Goal: Task Accomplishment & Management: Manage account settings

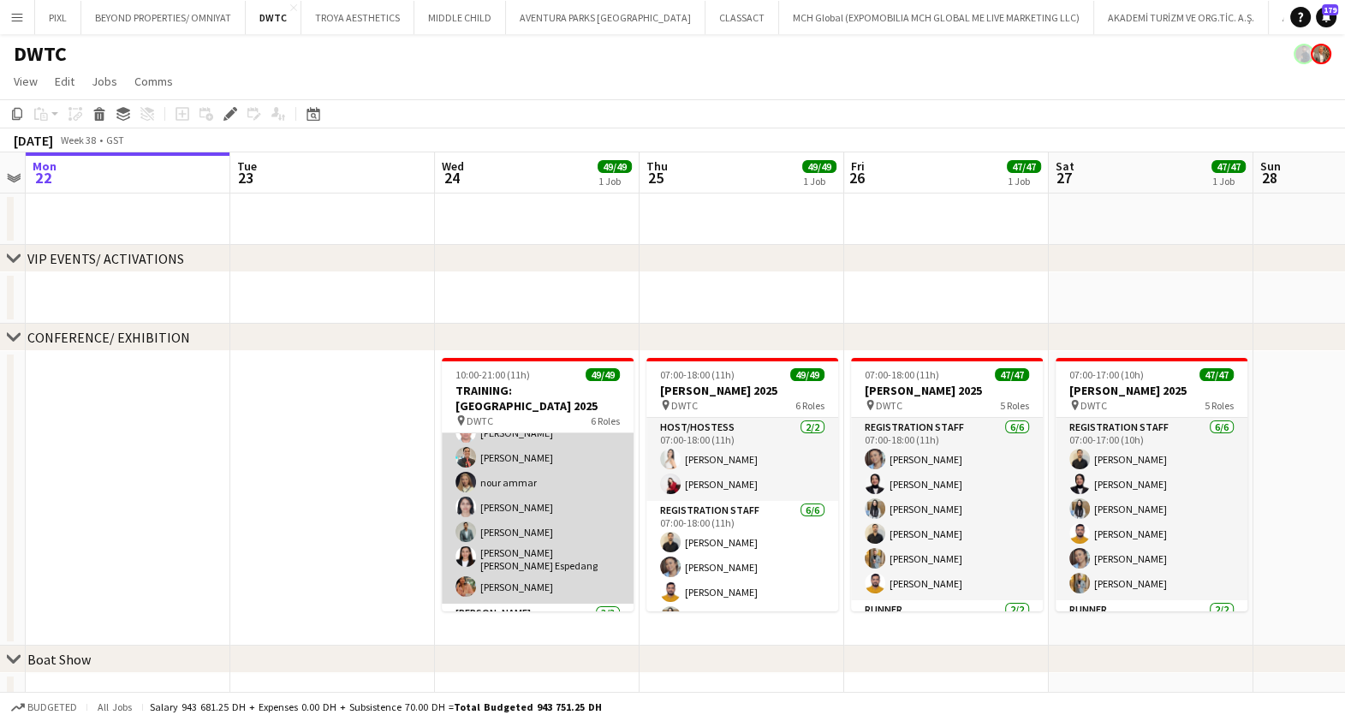
scroll to position [1223, 0]
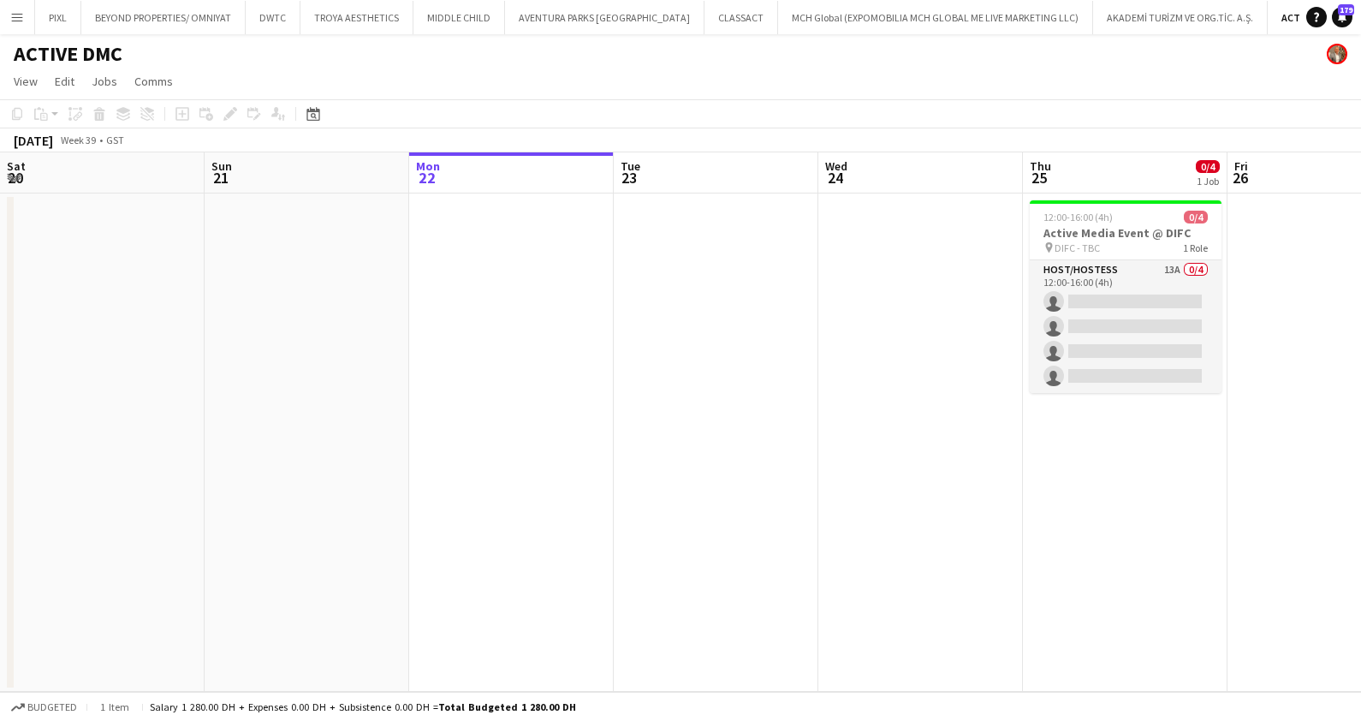
scroll to position [0, 588]
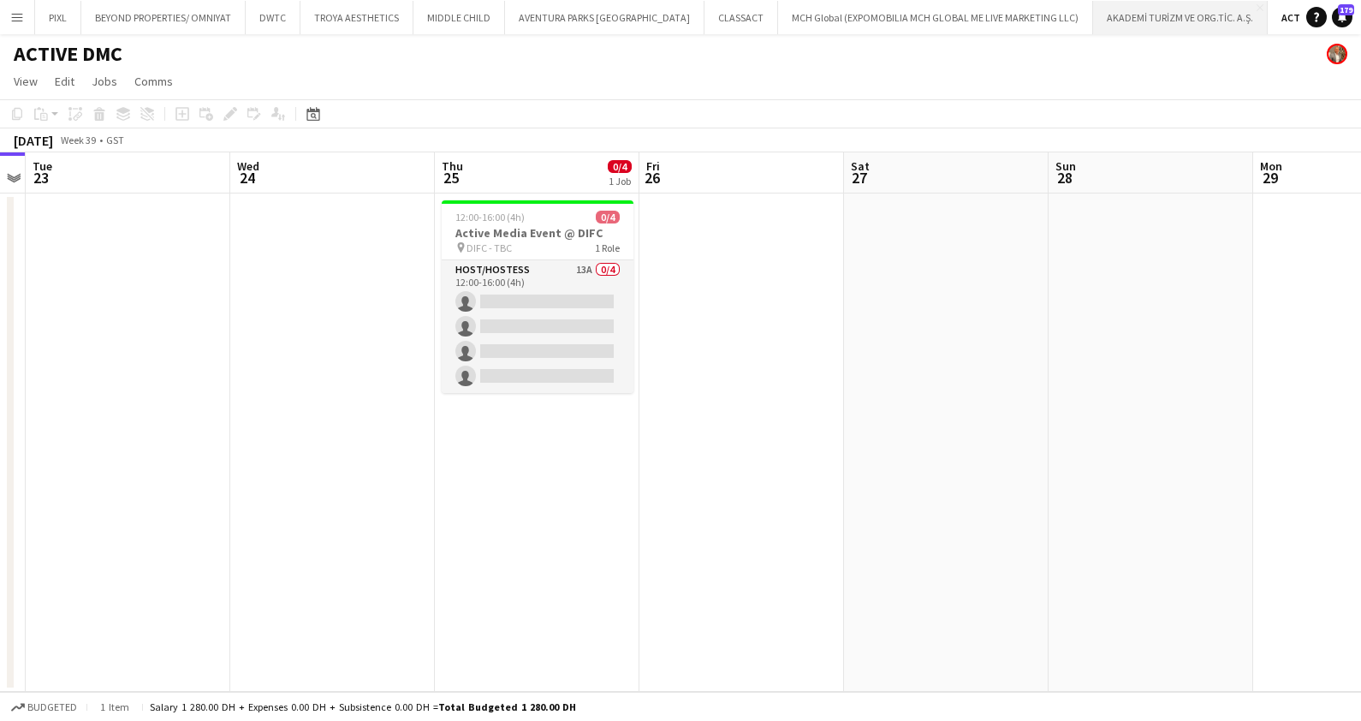
click at [1145, 15] on button "AKADEMİ TURİZM VE ORG.TİC. A.Ş. Close" at bounding box center [1180, 17] width 175 height 33
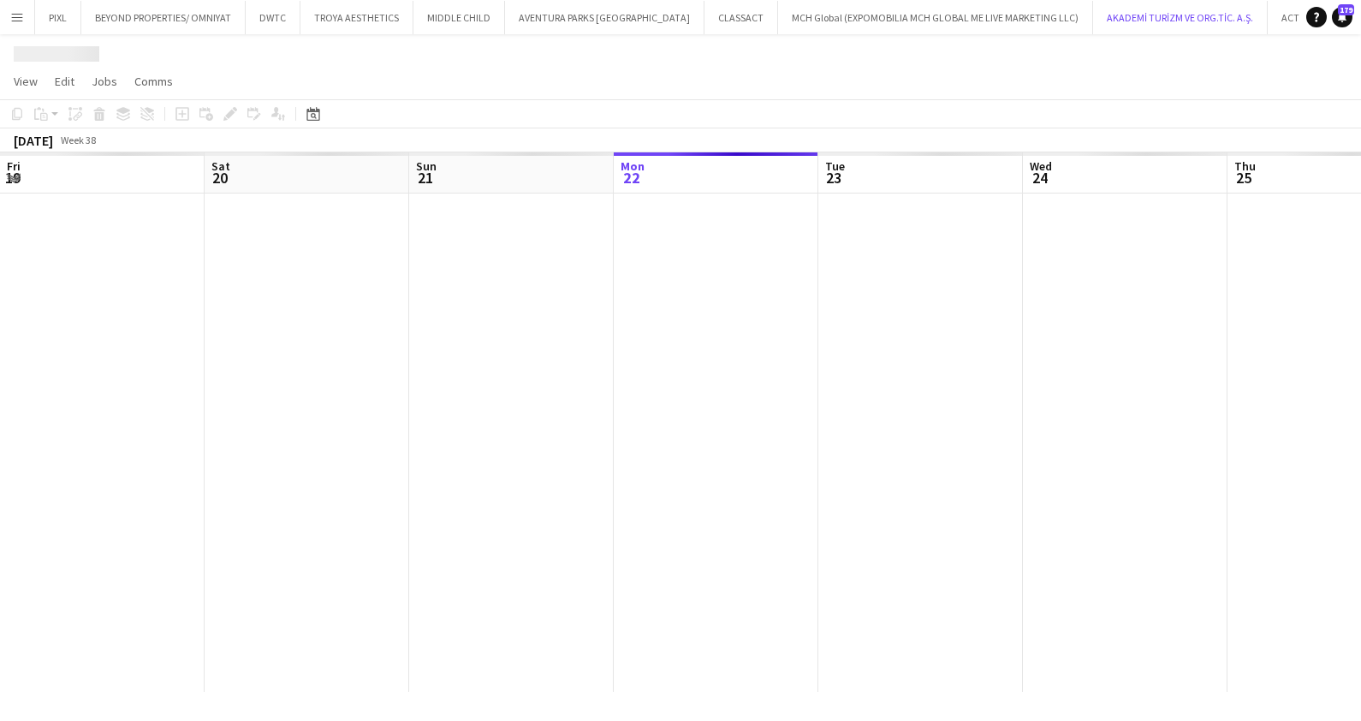
scroll to position [0, 409]
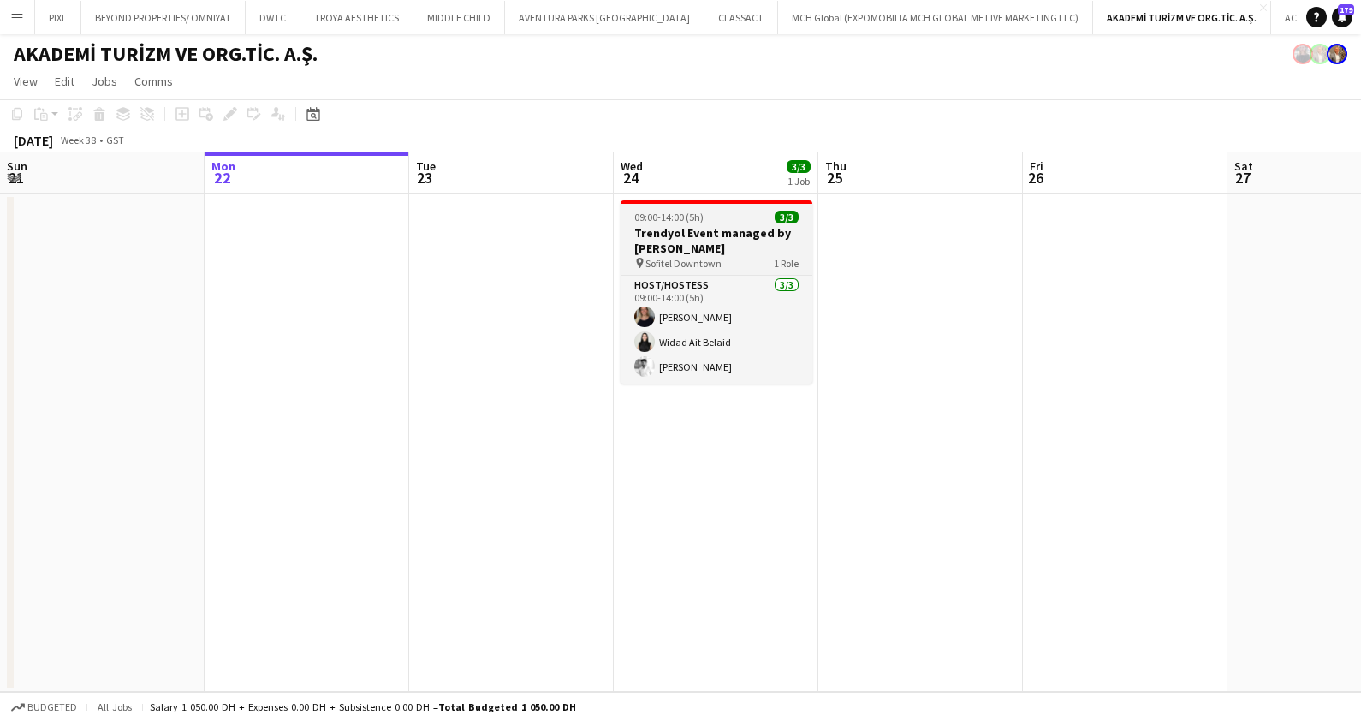
click at [687, 233] on h3 "Trendyol Event managed by FORTE" at bounding box center [717, 240] width 192 height 31
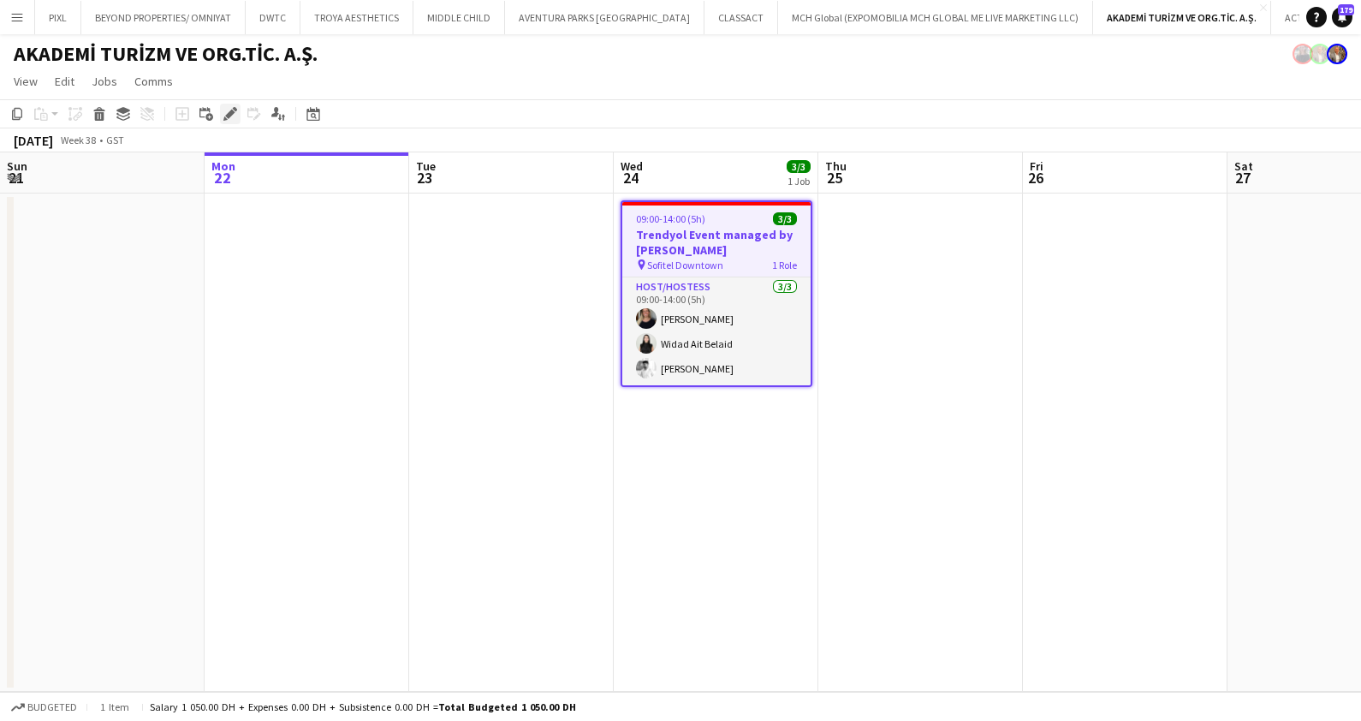
click at [227, 111] on icon "Edit" at bounding box center [230, 114] width 14 height 14
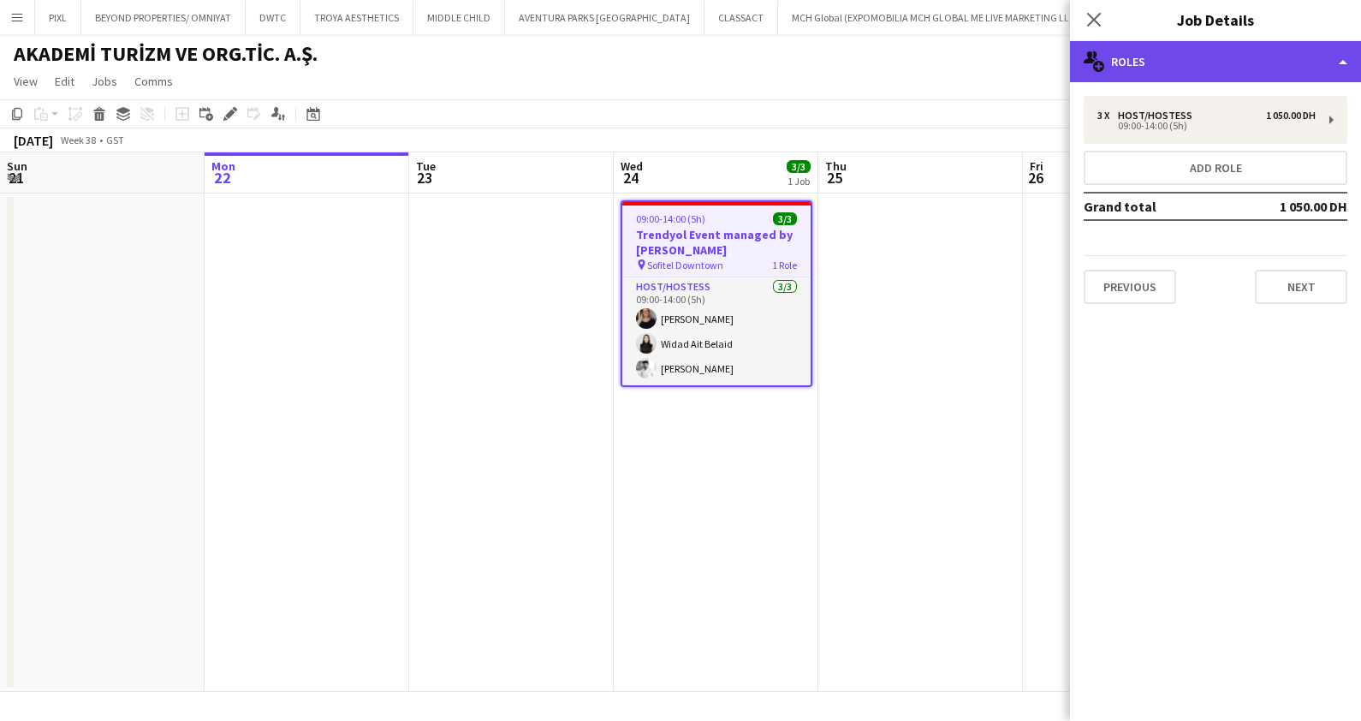
click at [1158, 57] on div "multiple-users-add Roles" at bounding box center [1215, 61] width 291 height 41
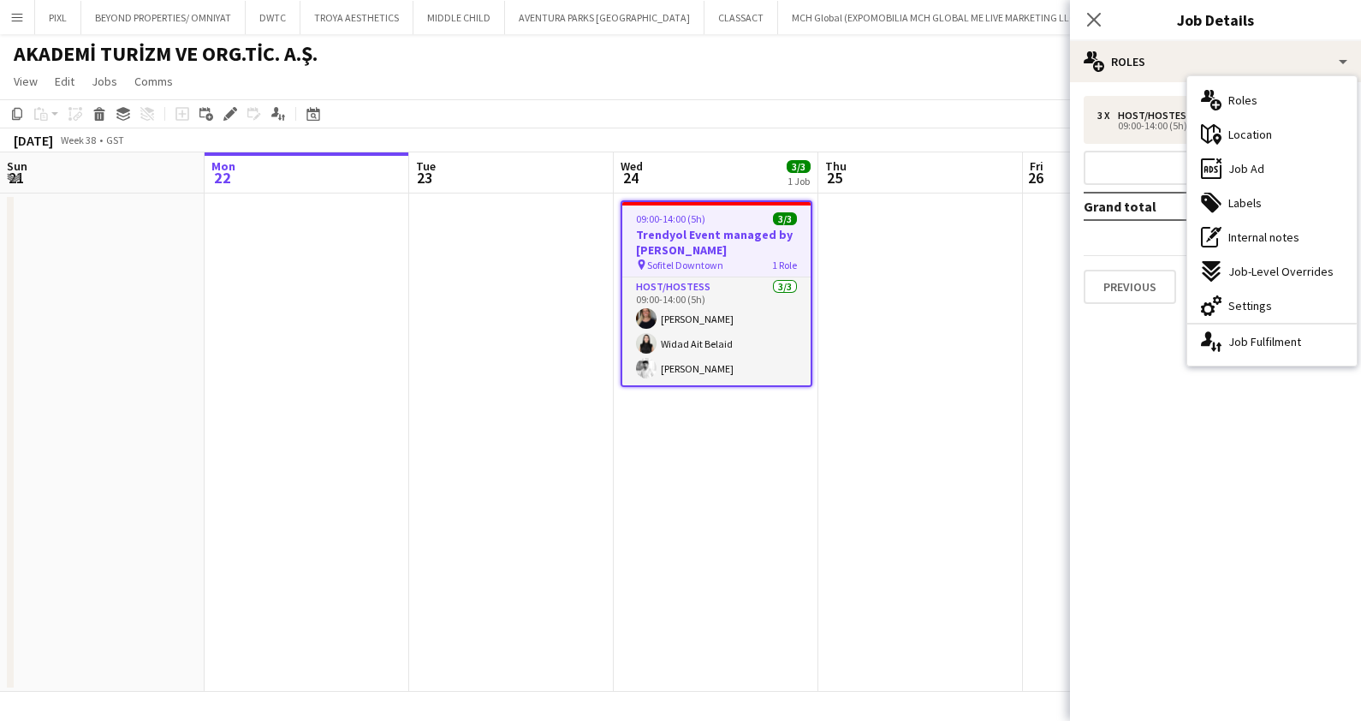
click at [1266, 128] on span "Location" at bounding box center [1251, 134] width 44 height 15
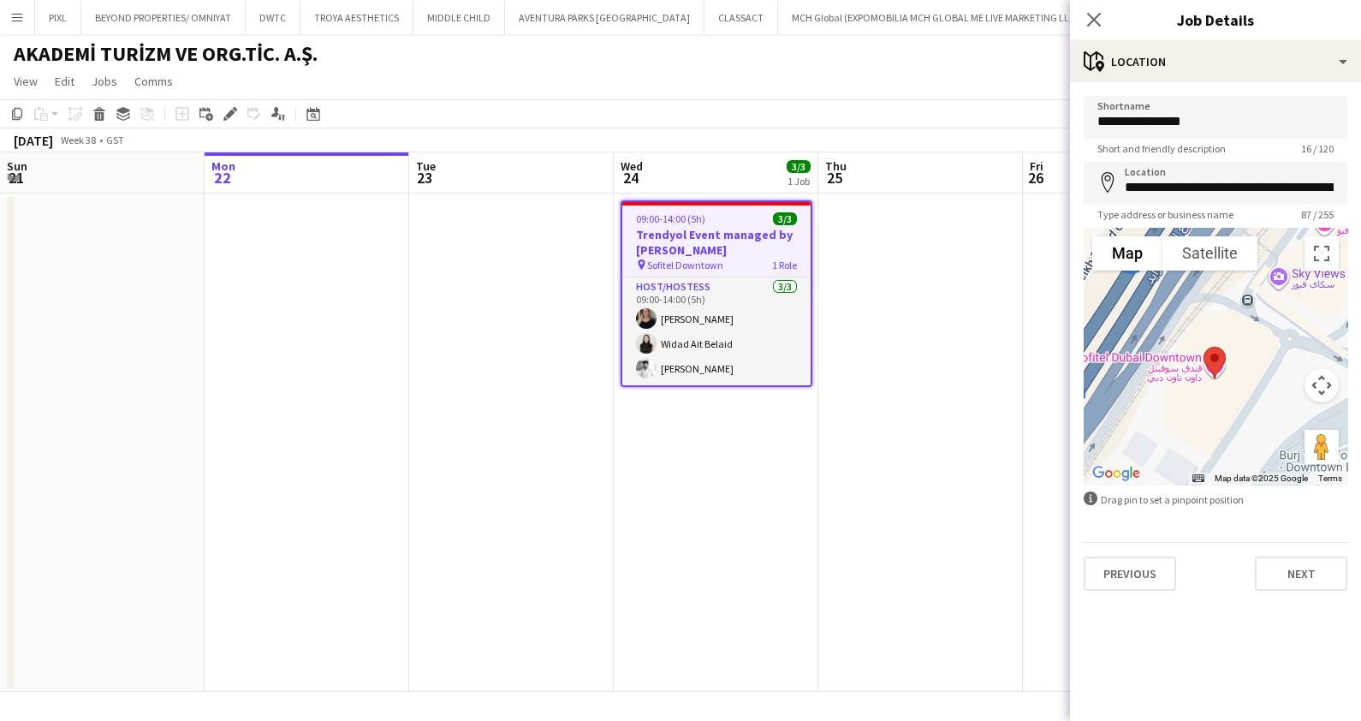
drag, startPoint x: 1205, startPoint y: 381, endPoint x: 1220, endPoint y: 451, distance: 71.7
click at [1220, 451] on div at bounding box center [1216, 356] width 264 height 257
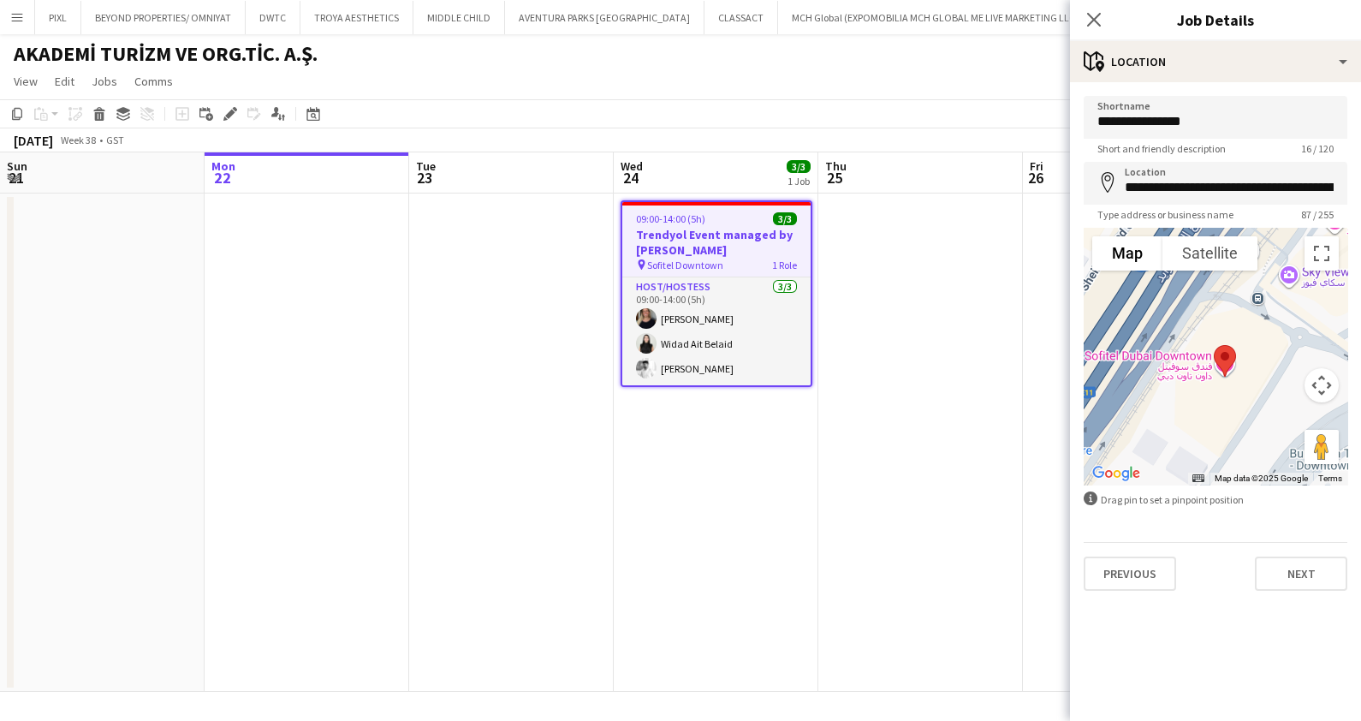
drag, startPoint x: 1229, startPoint y: 418, endPoint x: 1246, endPoint y: 415, distance: 17.3
click at [1246, 415] on div at bounding box center [1216, 356] width 264 height 257
click at [910, 279] on app-date-cell at bounding box center [920, 442] width 205 height 498
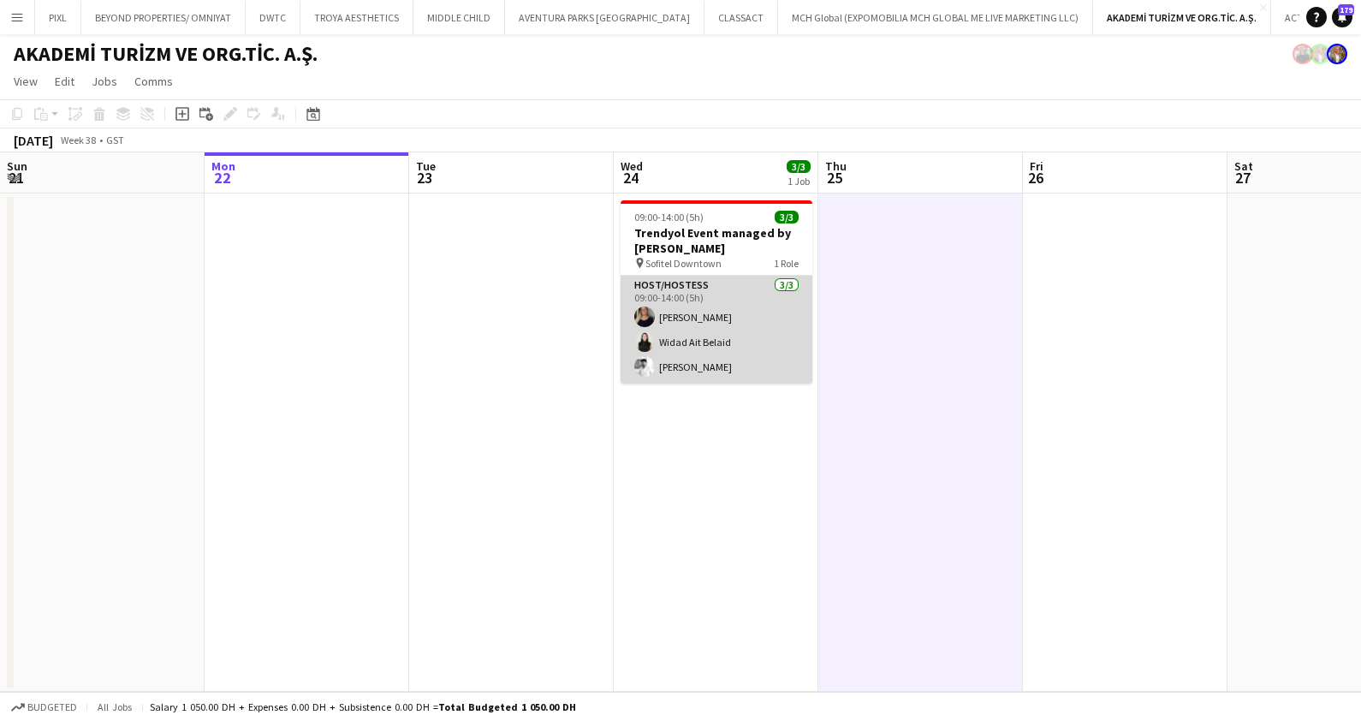
click at [719, 330] on app-card-role "Host/Hostess 3/3 09:00-14:00 (5h) TALITA SOARES Widad Ait Belaid Waleed Shehadeh" at bounding box center [717, 330] width 192 height 108
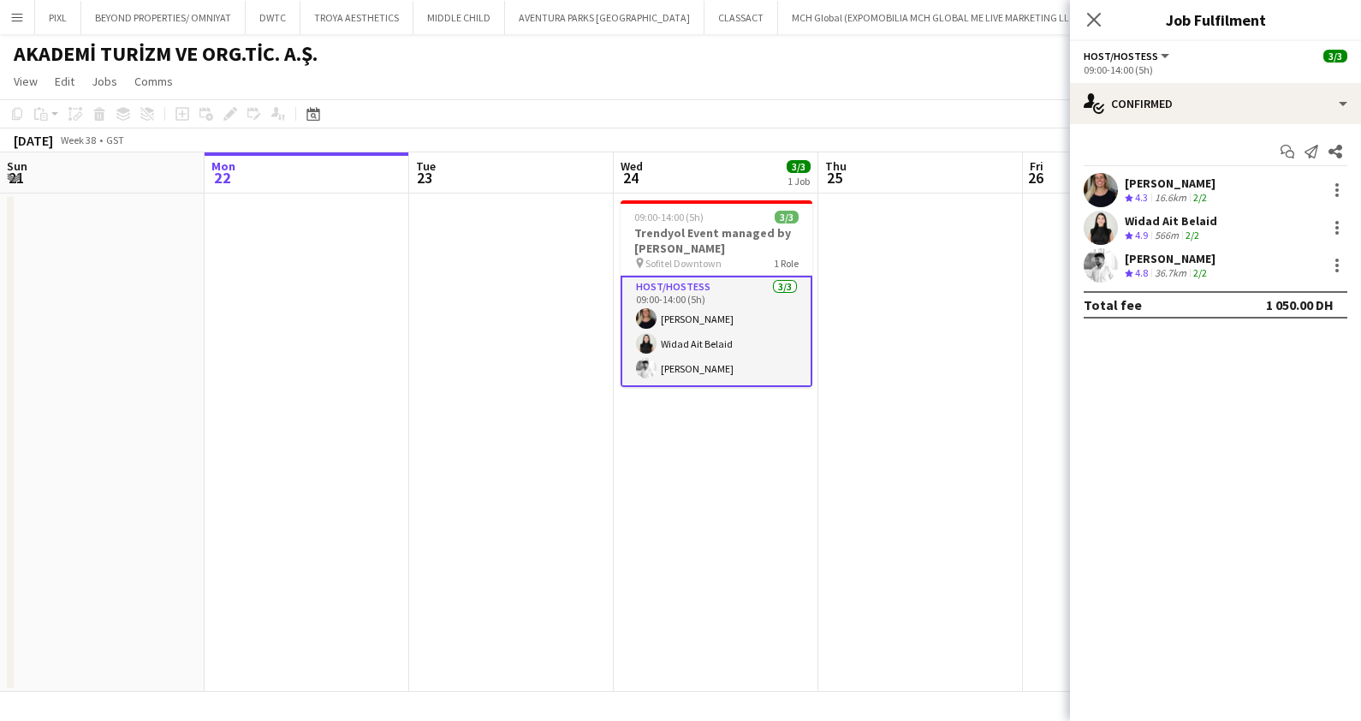
click at [1169, 217] on div "Widad Ait Belaid" at bounding box center [1171, 220] width 92 height 15
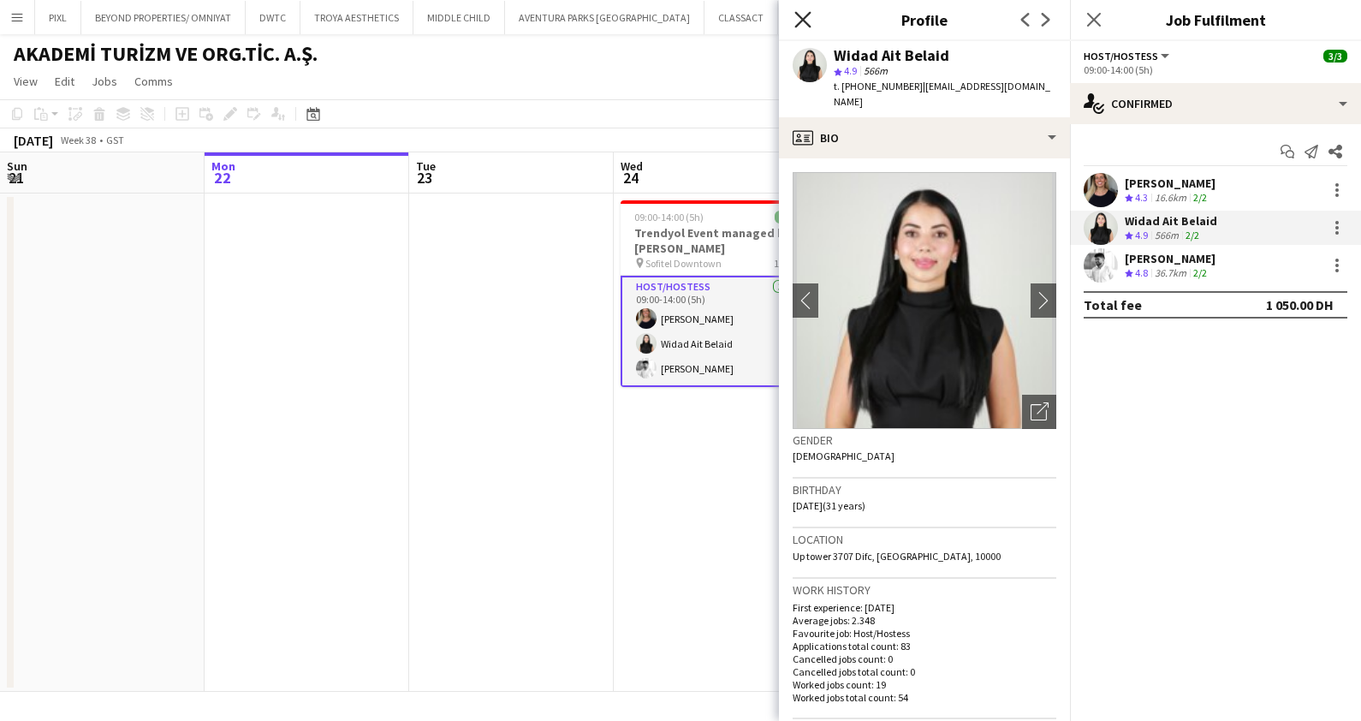
click at [806, 14] on icon "Close pop-in" at bounding box center [803, 19] width 16 height 16
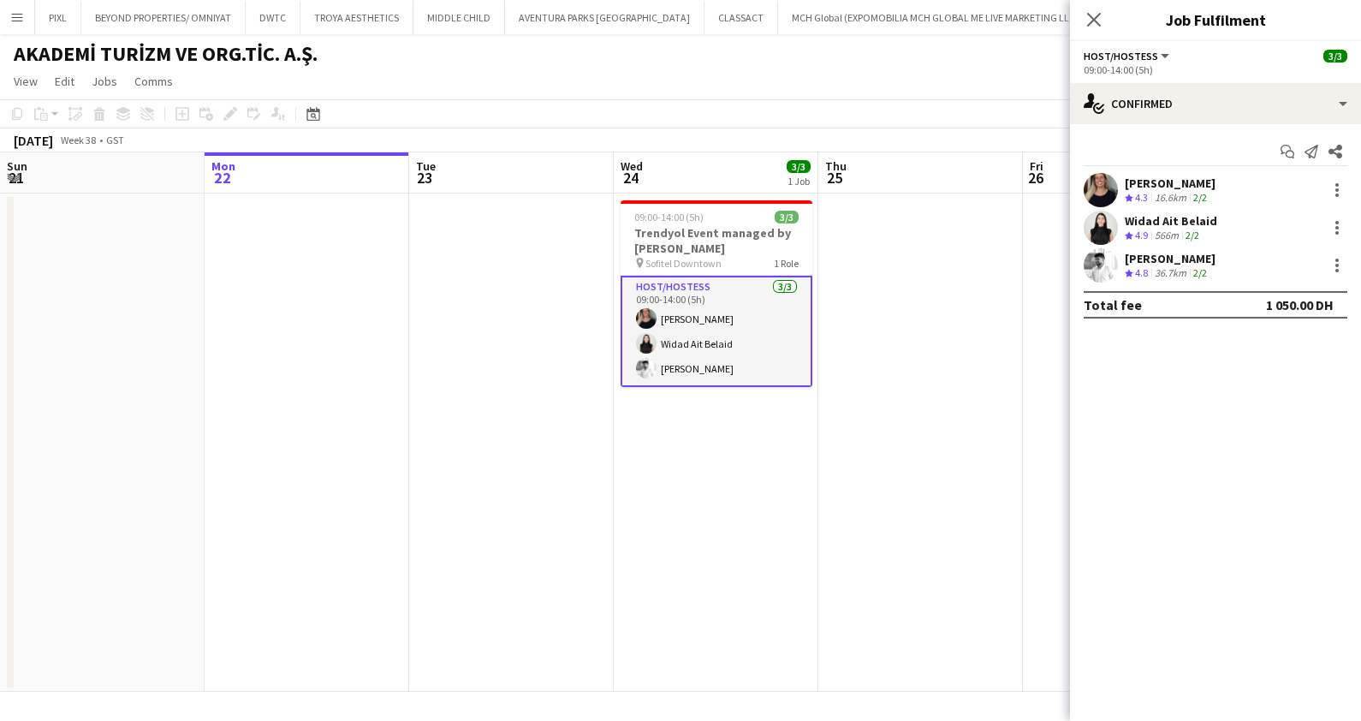
click at [1152, 229] on div "Crew rating 4.9" at bounding box center [1138, 236] width 27 height 15
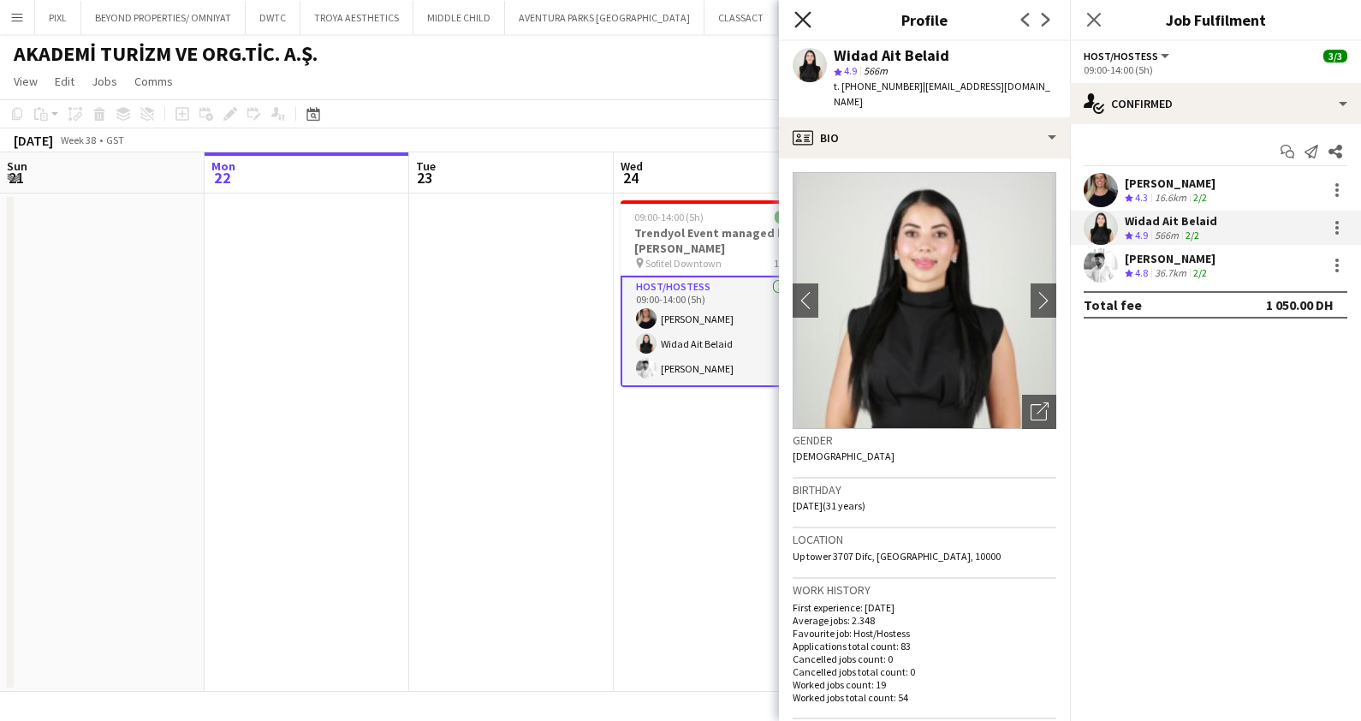
click at [800, 16] on icon at bounding box center [803, 19] width 16 height 16
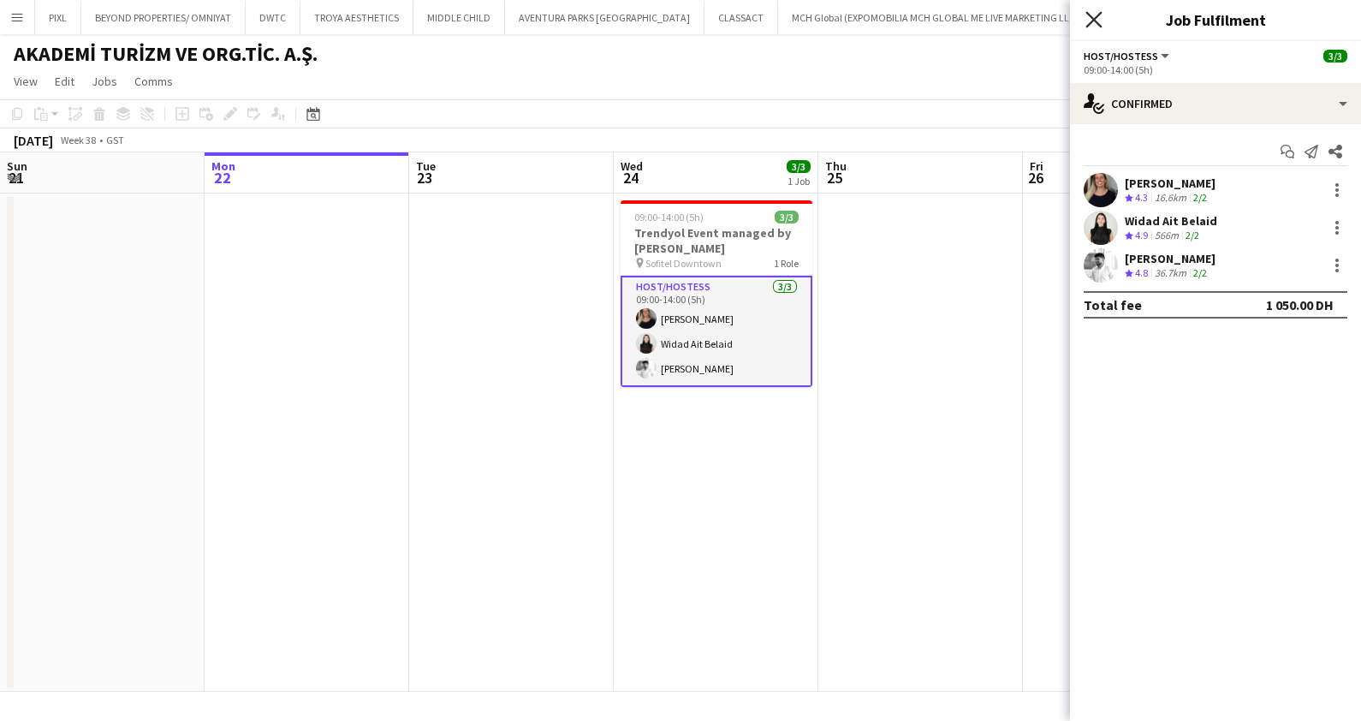
click at [1098, 19] on icon "Close pop-in" at bounding box center [1094, 19] width 16 height 16
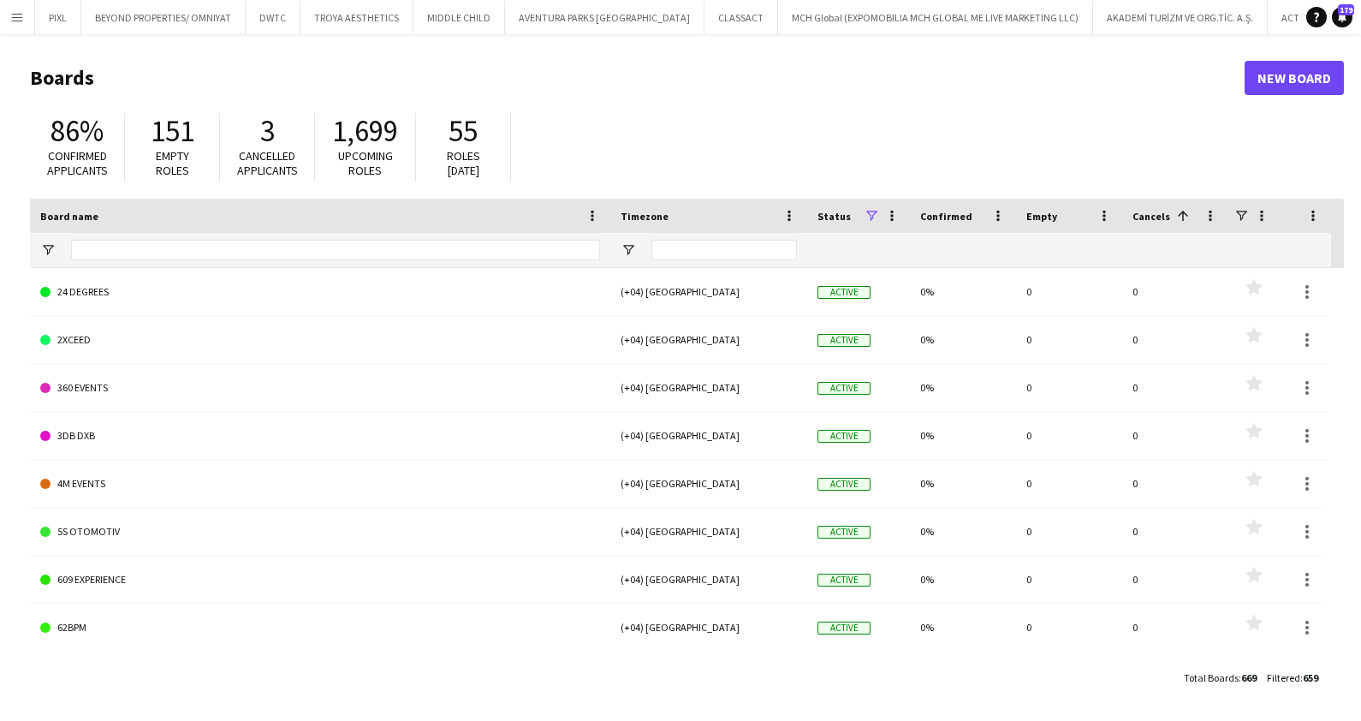
scroll to position [0, 344]
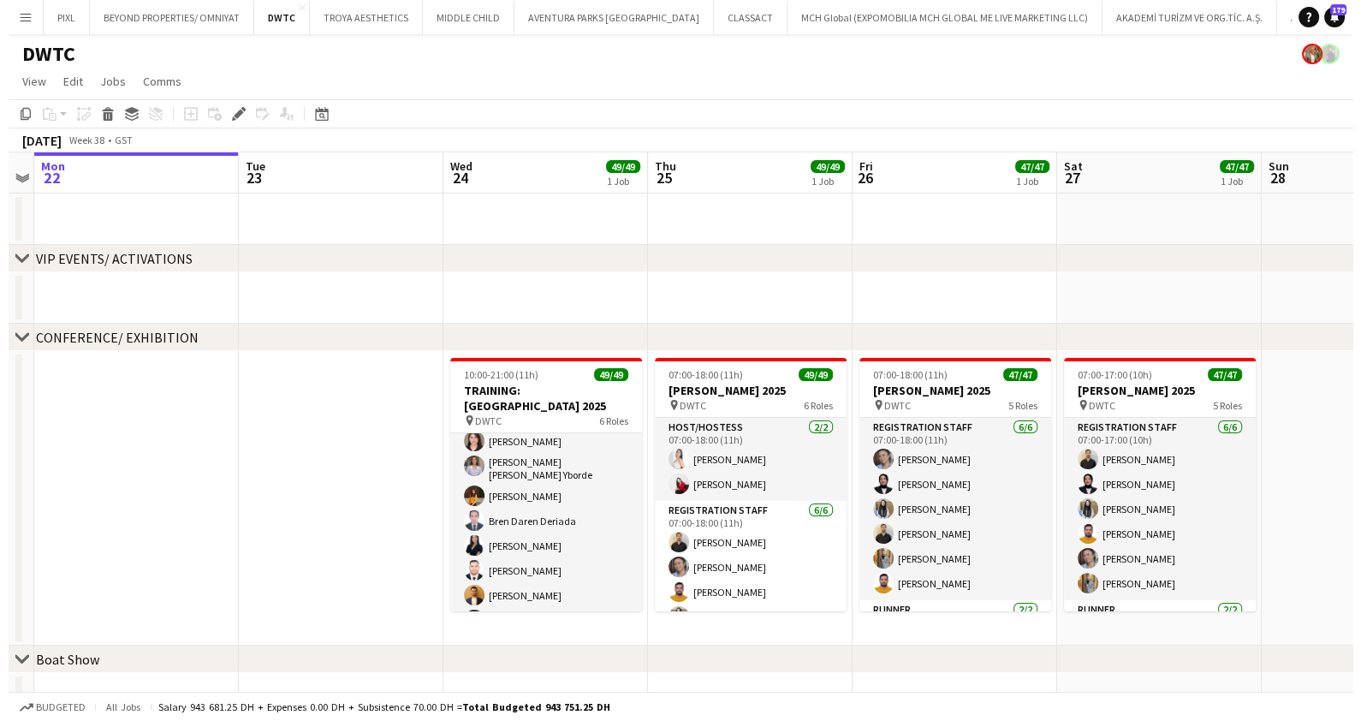
scroll to position [1223, 0]
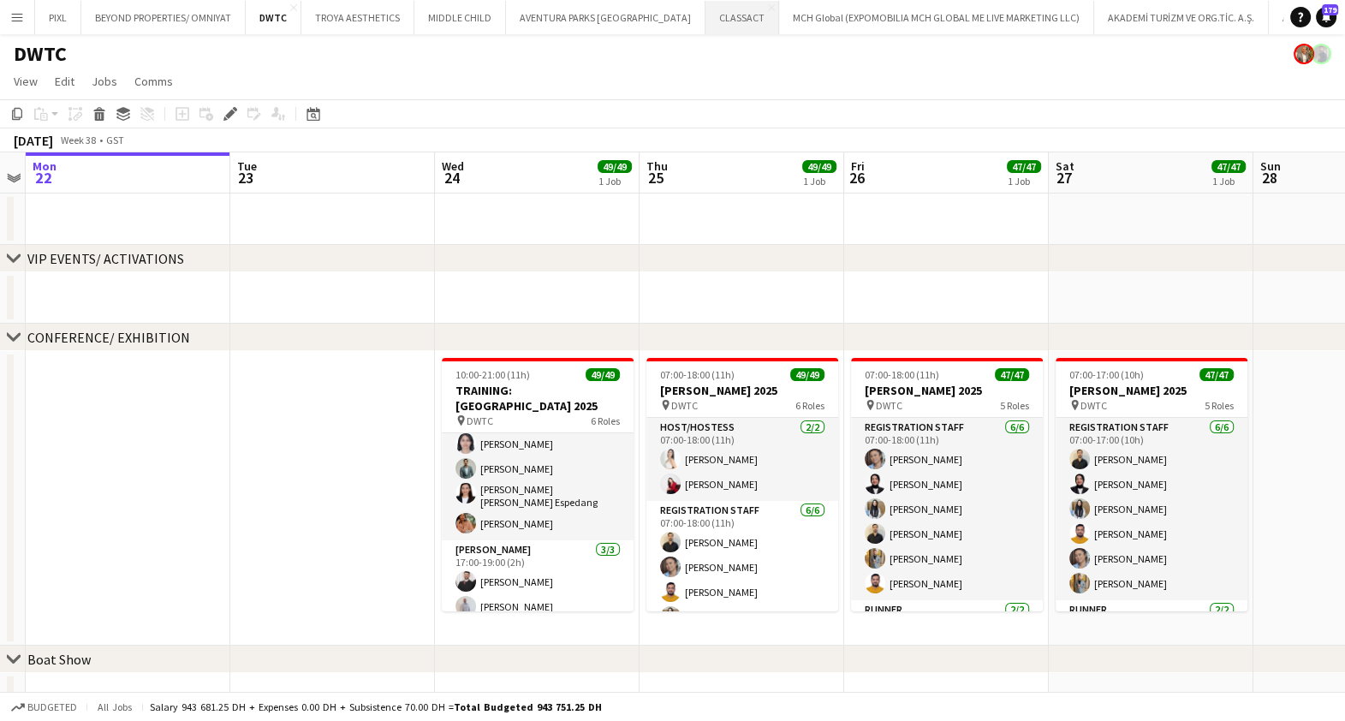
click at [705, 14] on button "CLASSACT Close" at bounding box center [742, 17] width 74 height 33
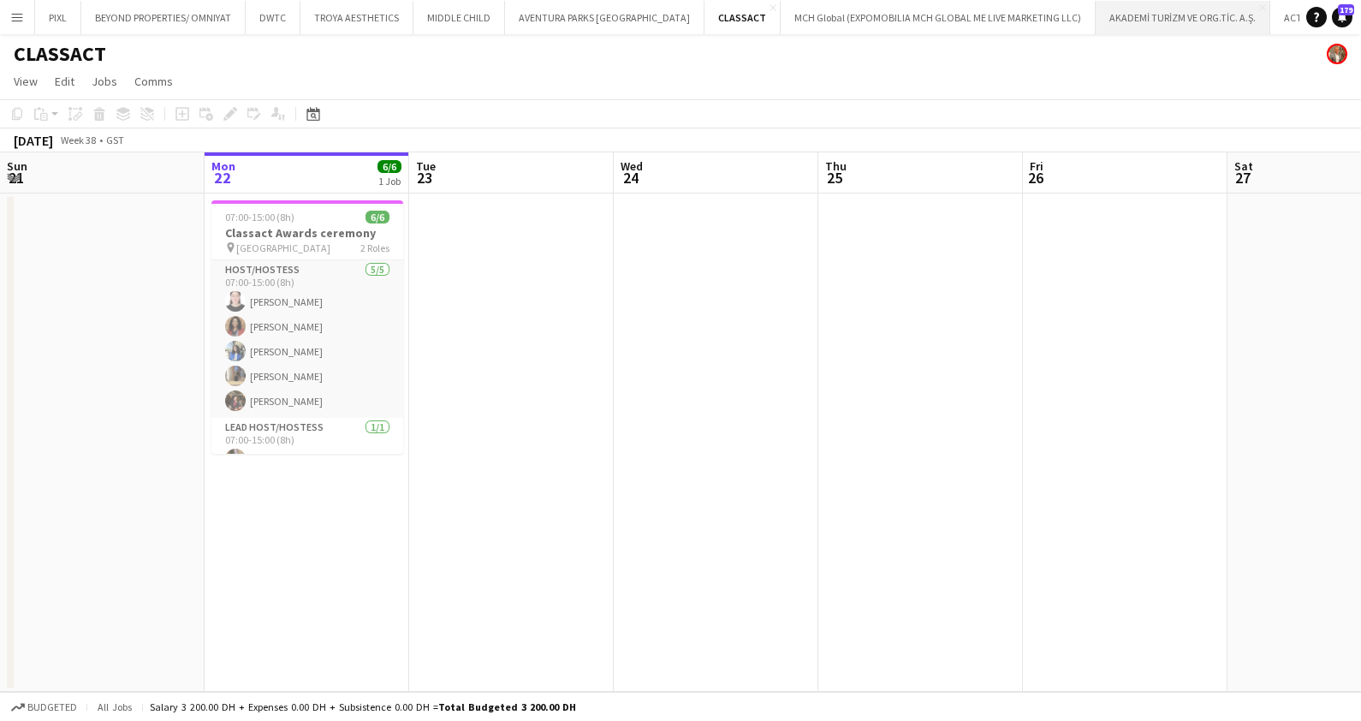
click at [1116, 11] on button "AKADEMİ TURİZM VE ORG.TİC. A.Ş. Close" at bounding box center [1183, 17] width 175 height 33
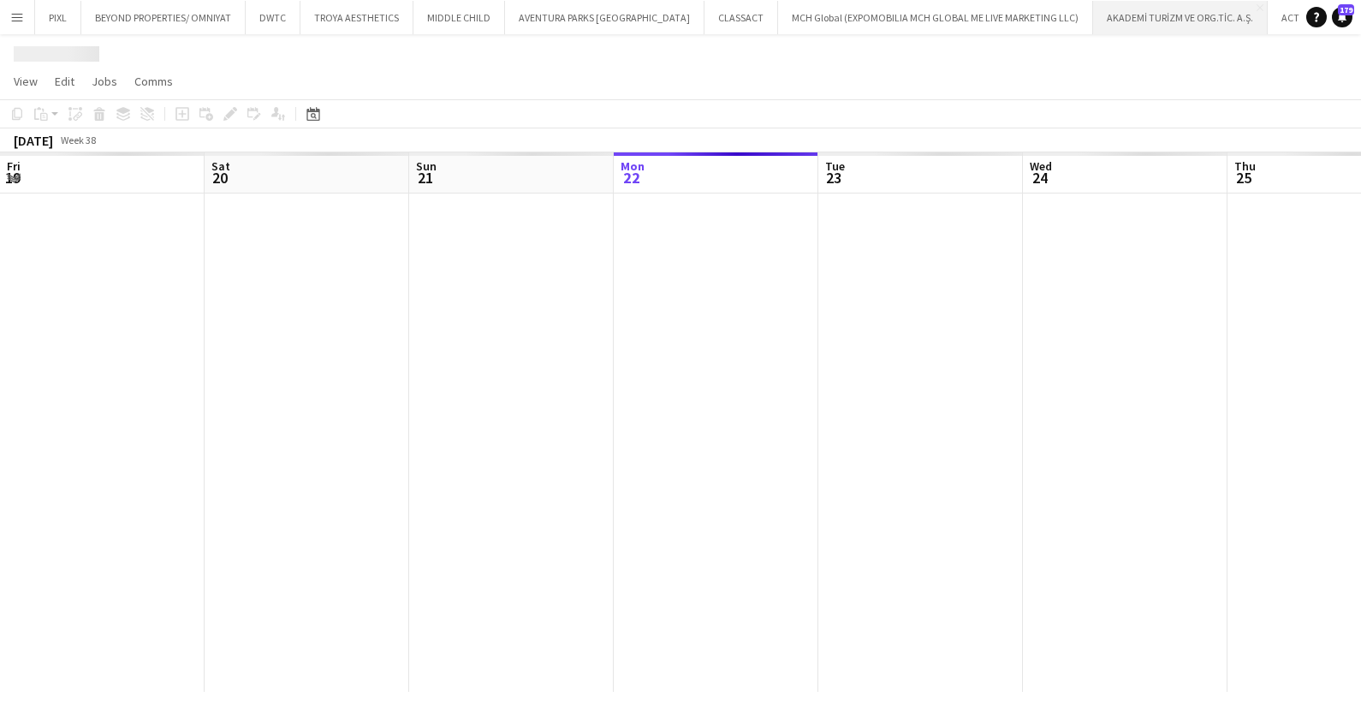
scroll to position [0, 409]
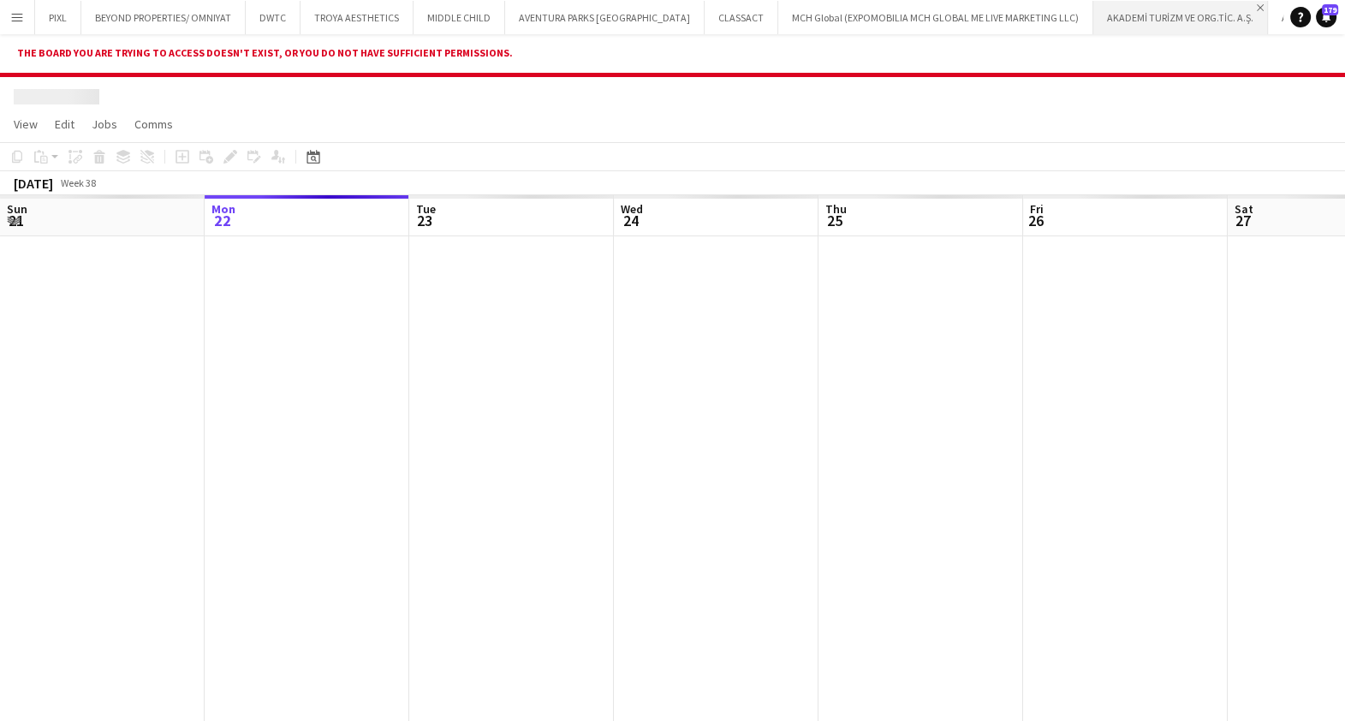
click at [1257, 7] on app-icon "Close" at bounding box center [1260, 7] width 7 height 7
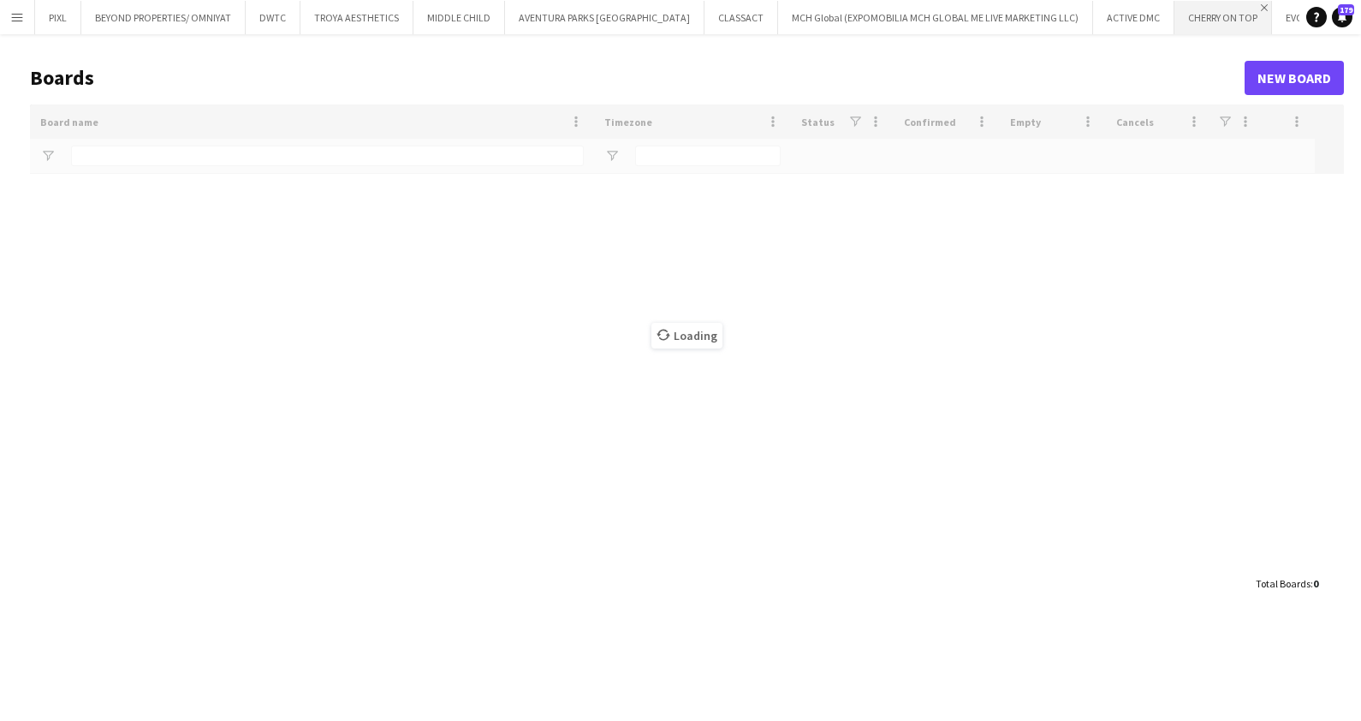
click at [1261, 6] on app-icon "Close" at bounding box center [1264, 7] width 7 height 7
type input "*******"
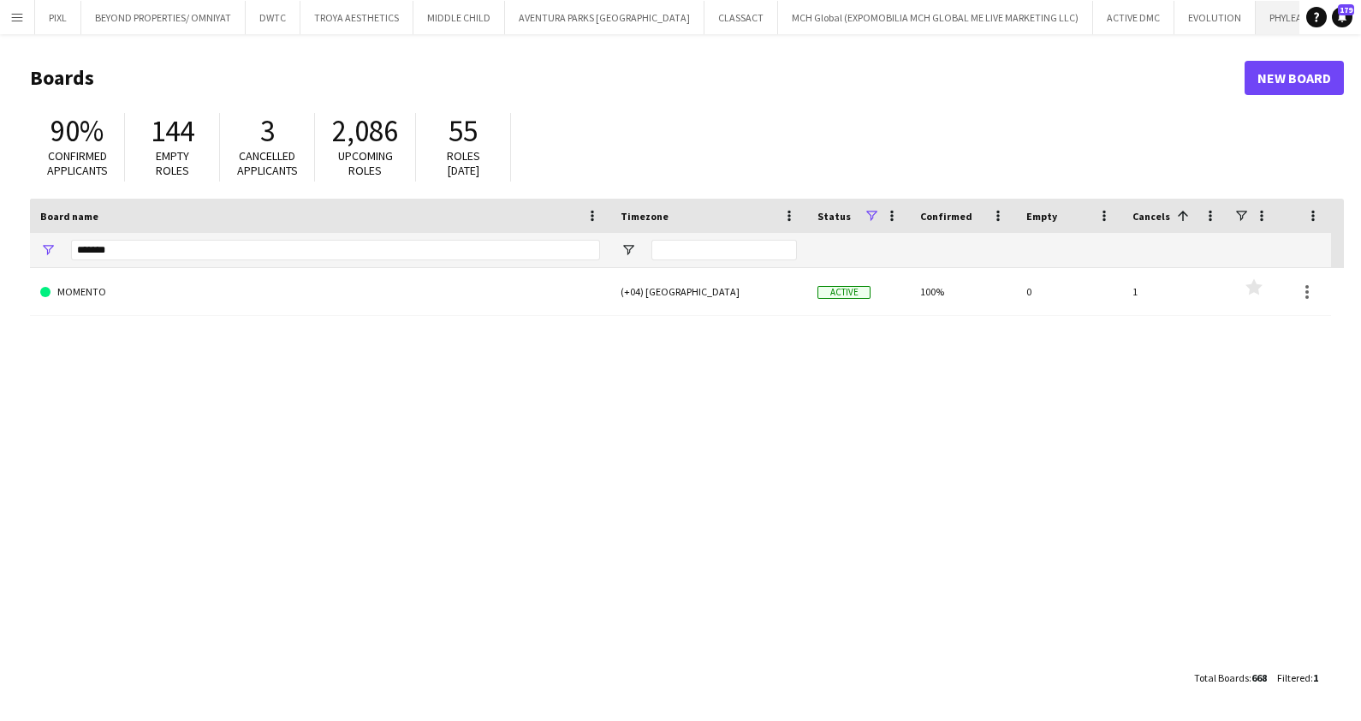
click at [1311, 7] on app-icon "Close" at bounding box center [1314, 7] width 7 height 7
click at [1245, 7] on app-icon "Close" at bounding box center [1248, 7] width 7 height 7
click at [1093, 9] on button "ACTIVE DMC Close" at bounding box center [1133, 17] width 81 height 33
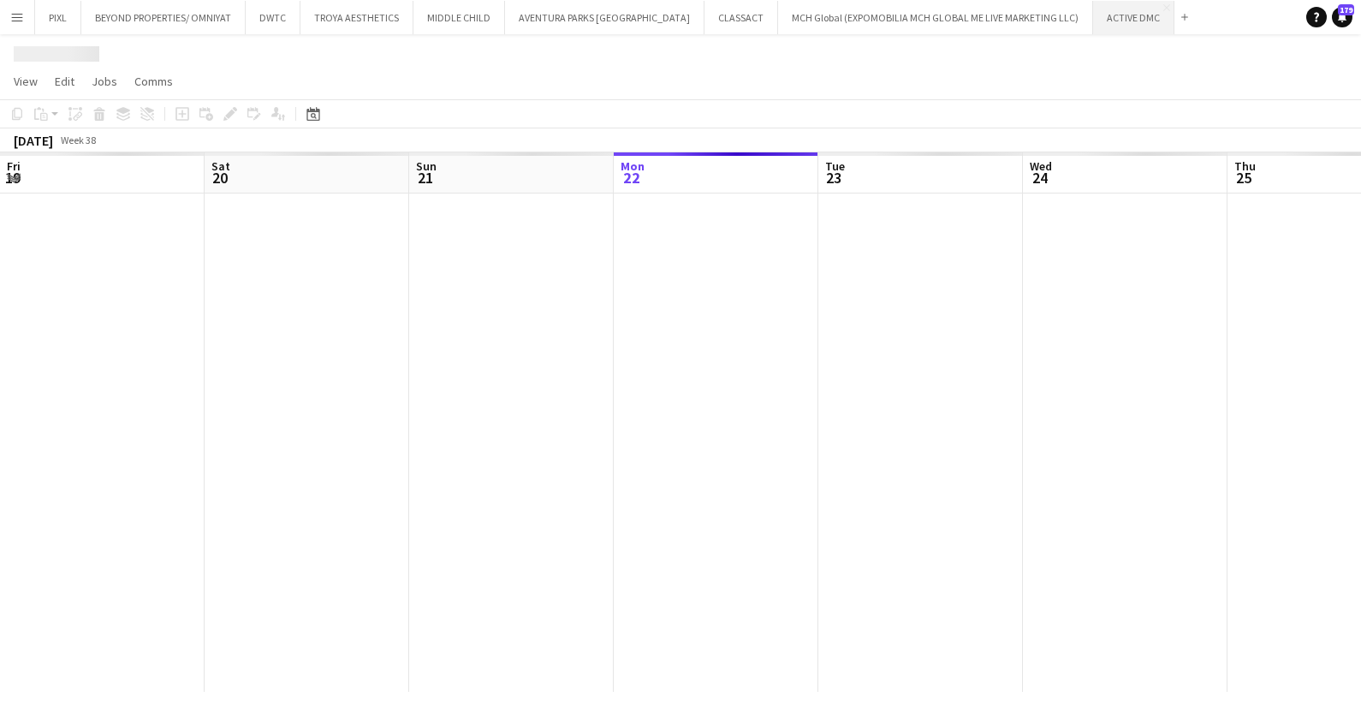
scroll to position [0, 409]
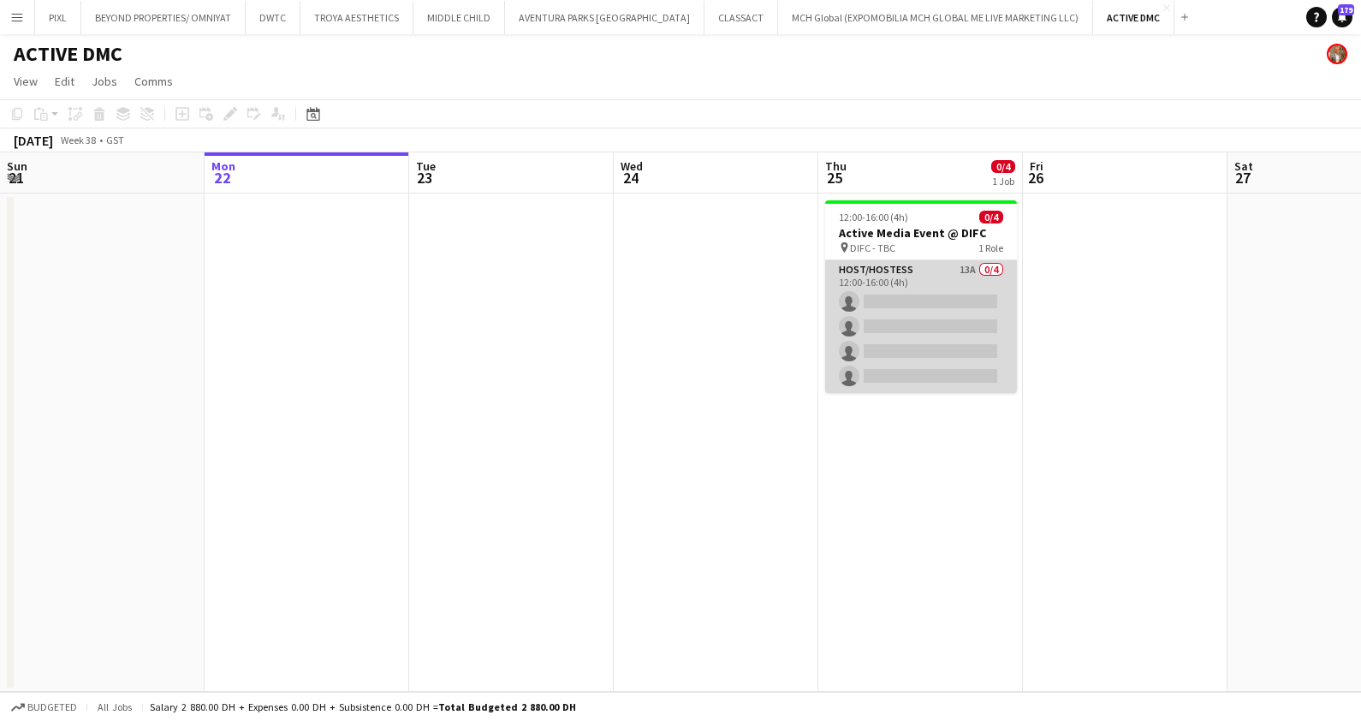
click at [928, 341] on app-card-role "Host/Hostess 13A 0/4 12:00-16:00 (4h) single-neutral-actions single-neutral-act…" at bounding box center [921, 326] width 192 height 133
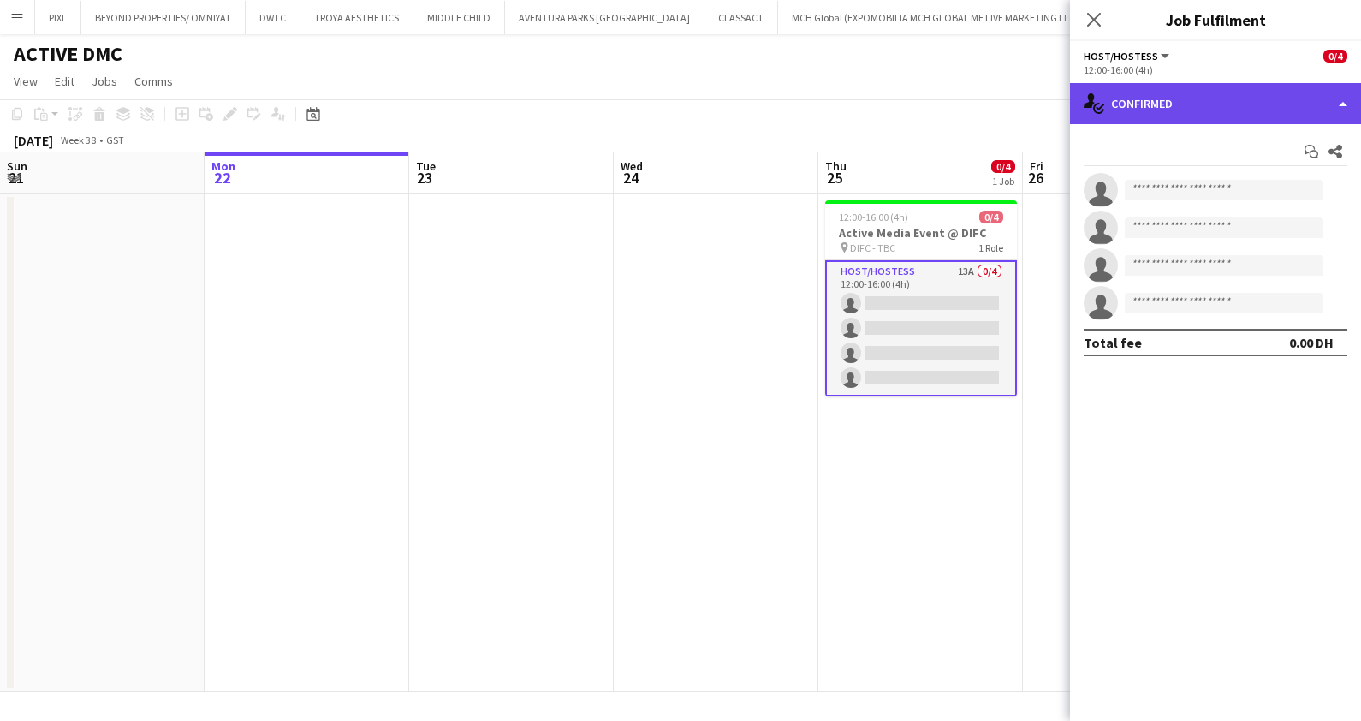
click at [1203, 109] on div "single-neutral-actions-check-2 Confirmed" at bounding box center [1215, 103] width 291 height 41
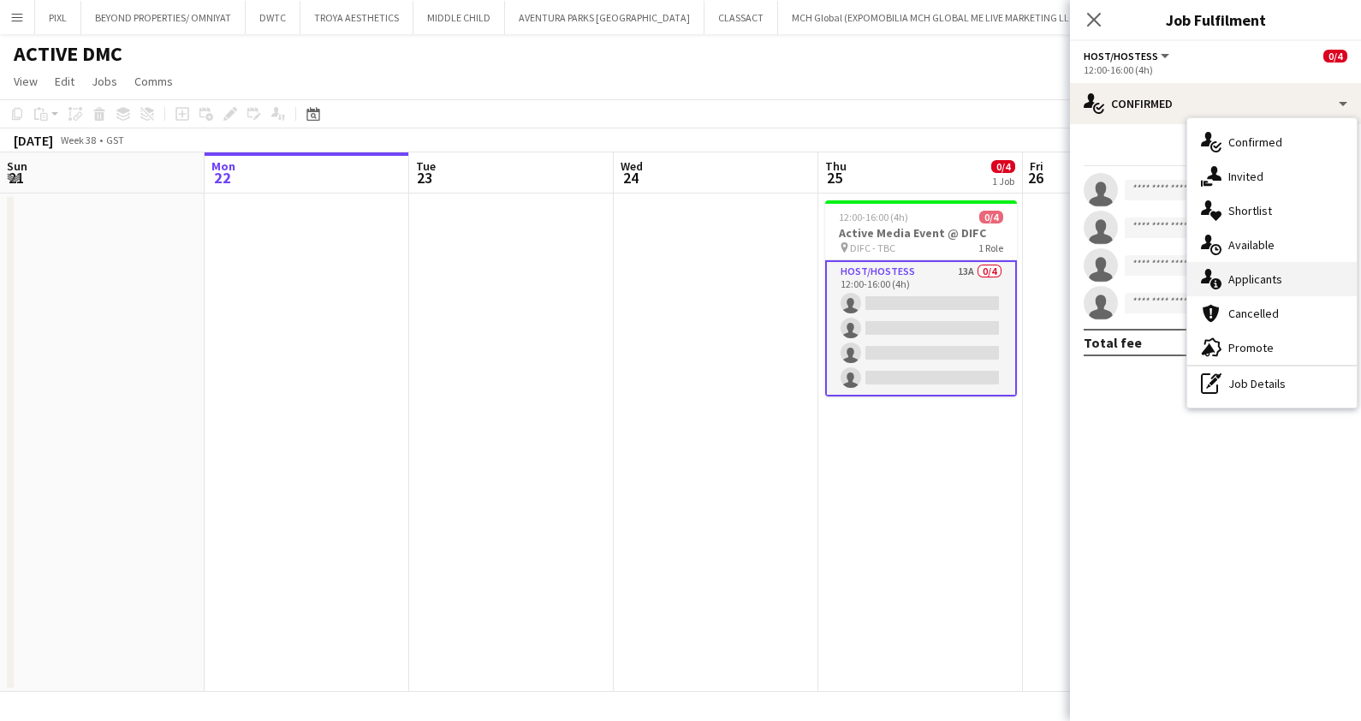
click at [1240, 275] on span "Applicants" at bounding box center [1256, 278] width 54 height 15
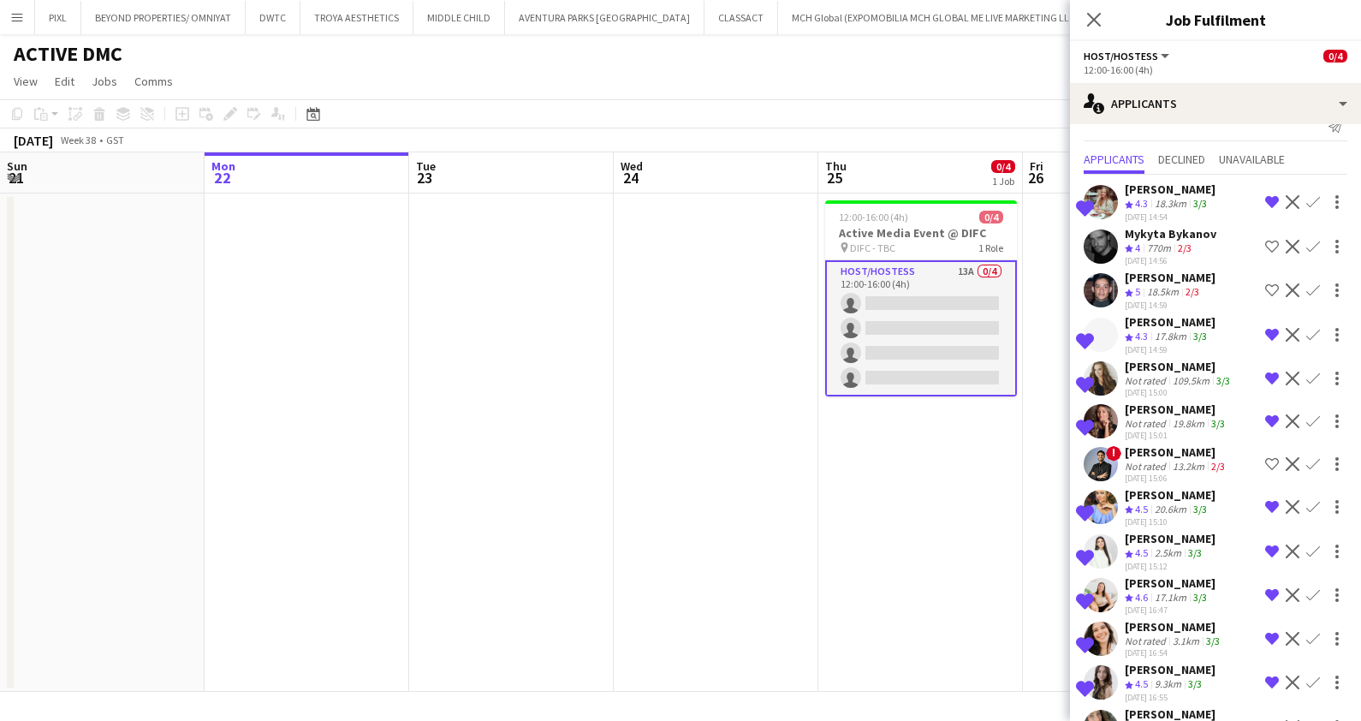
scroll to position [0, 0]
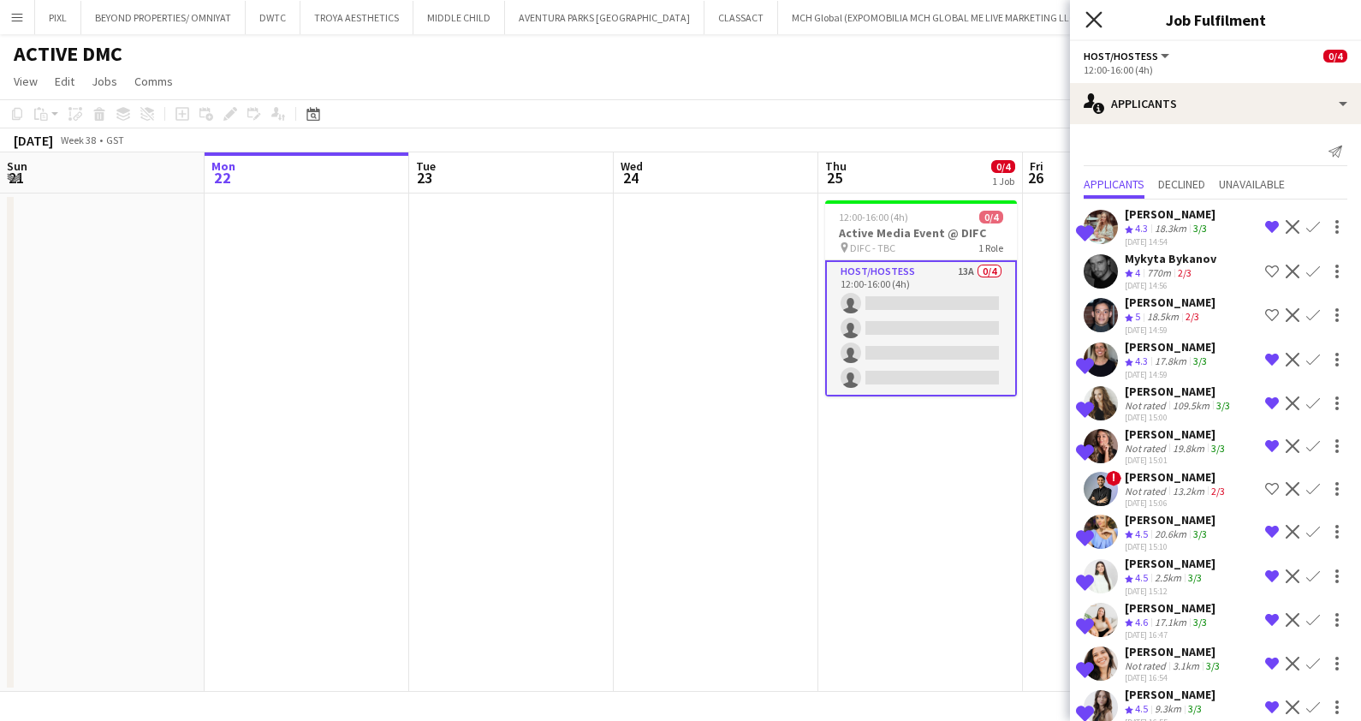
click at [1088, 20] on icon "Close pop-in" at bounding box center [1094, 19] width 16 height 16
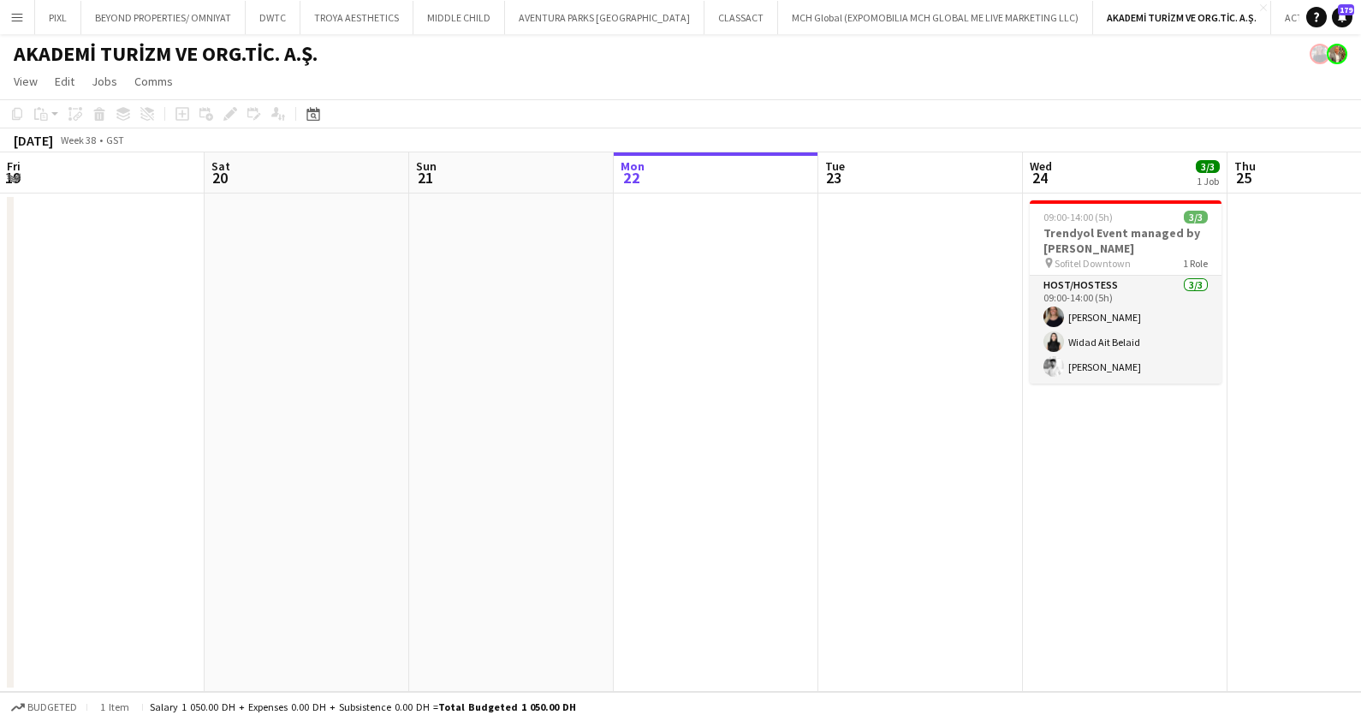
scroll to position [0, 409]
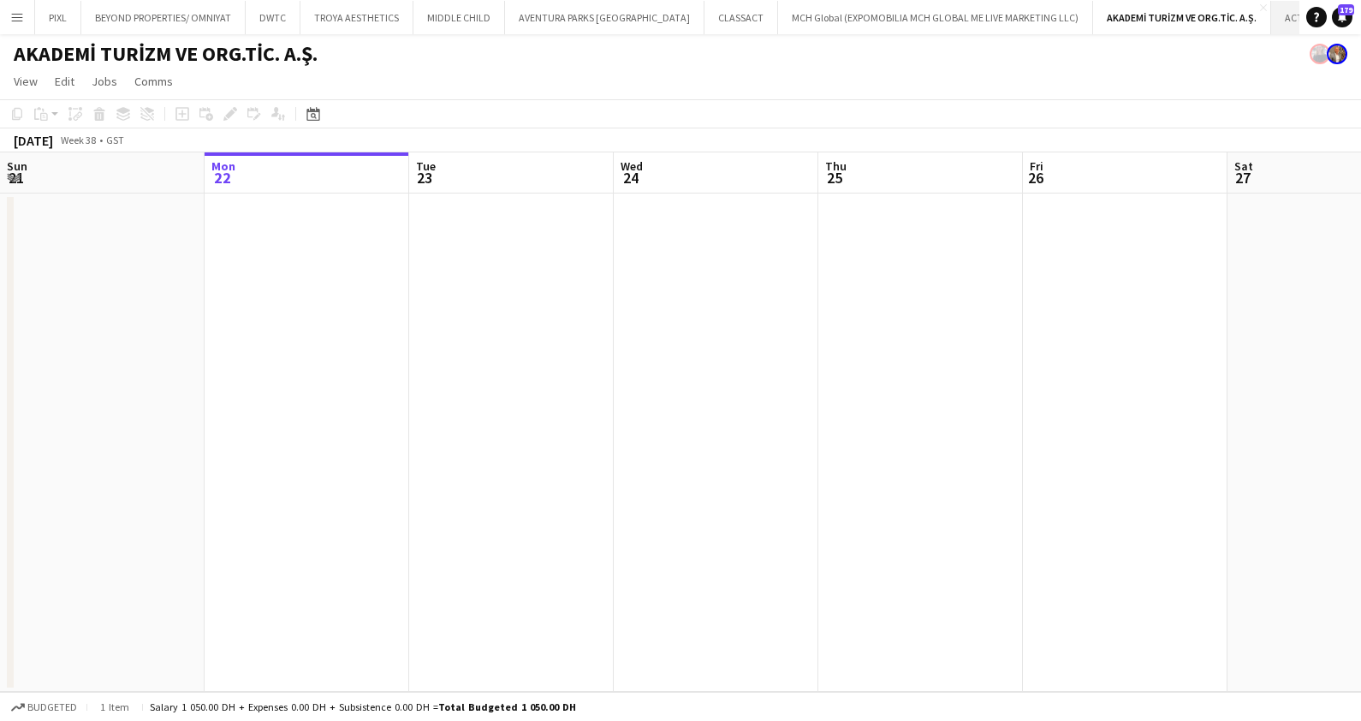
click at [1342, 7] on app-icon "Close" at bounding box center [1345, 7] width 7 height 7
click at [0, 0] on app-icon "Close" at bounding box center [0, 0] width 0 height 0
click at [1326, 6] on app-icon "Close" at bounding box center [1329, 7] width 7 height 7
click at [1260, 4] on app-icon "Close" at bounding box center [1263, 7] width 7 height 7
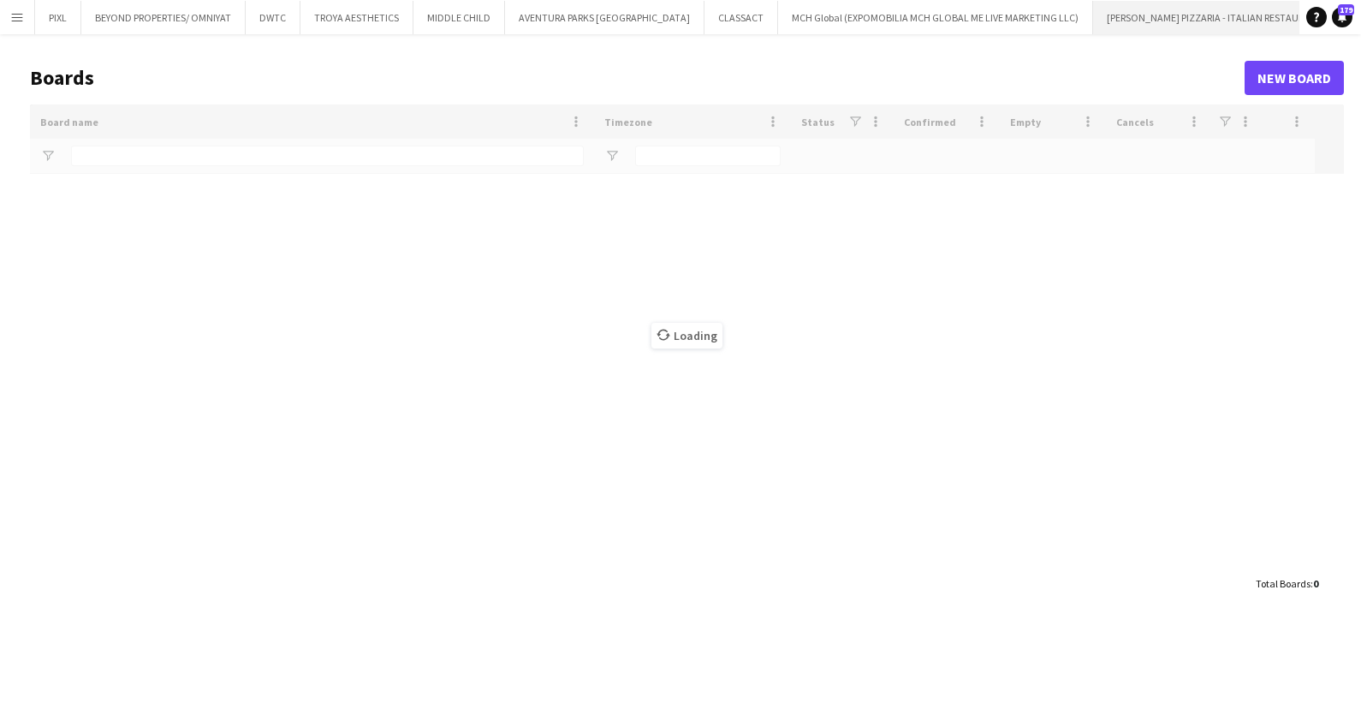
click at [1218, 3] on button "[PERSON_NAME] PIZZARIA - ITALIAN RESTAURANT Close" at bounding box center [1215, 17] width 244 height 33
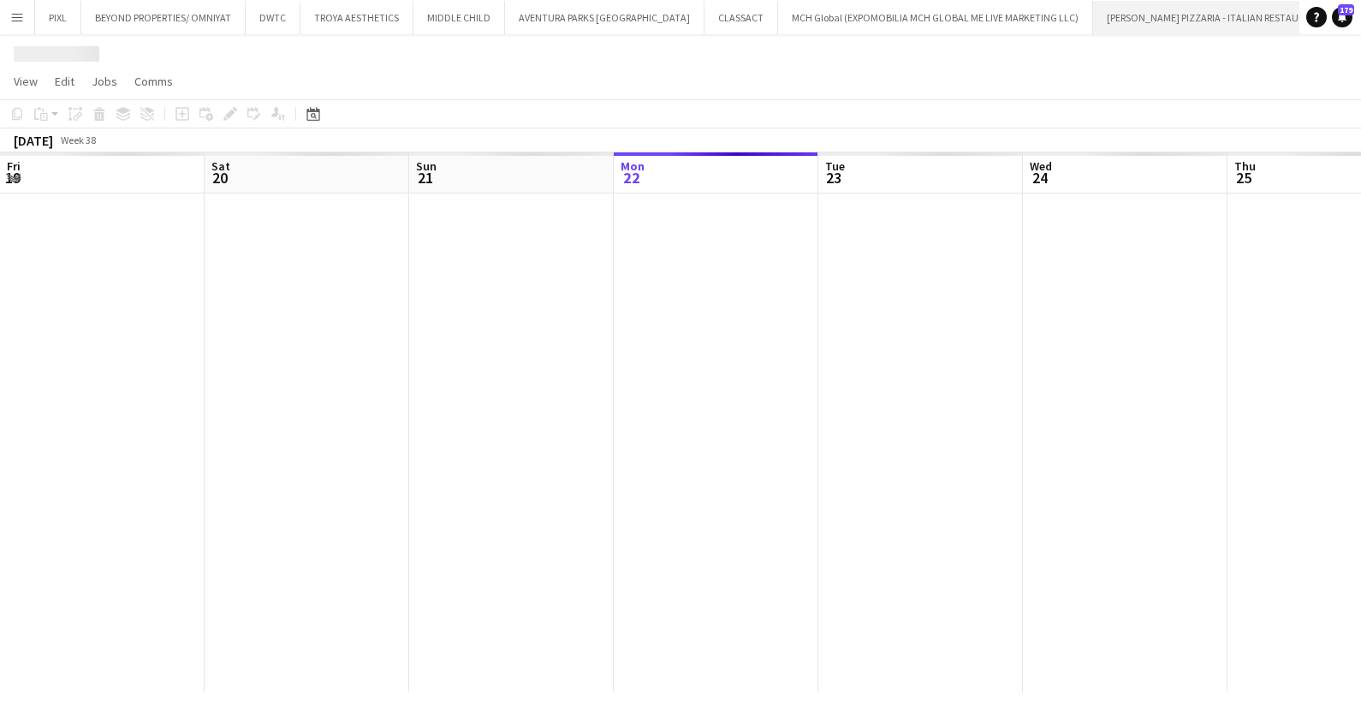
scroll to position [0, 409]
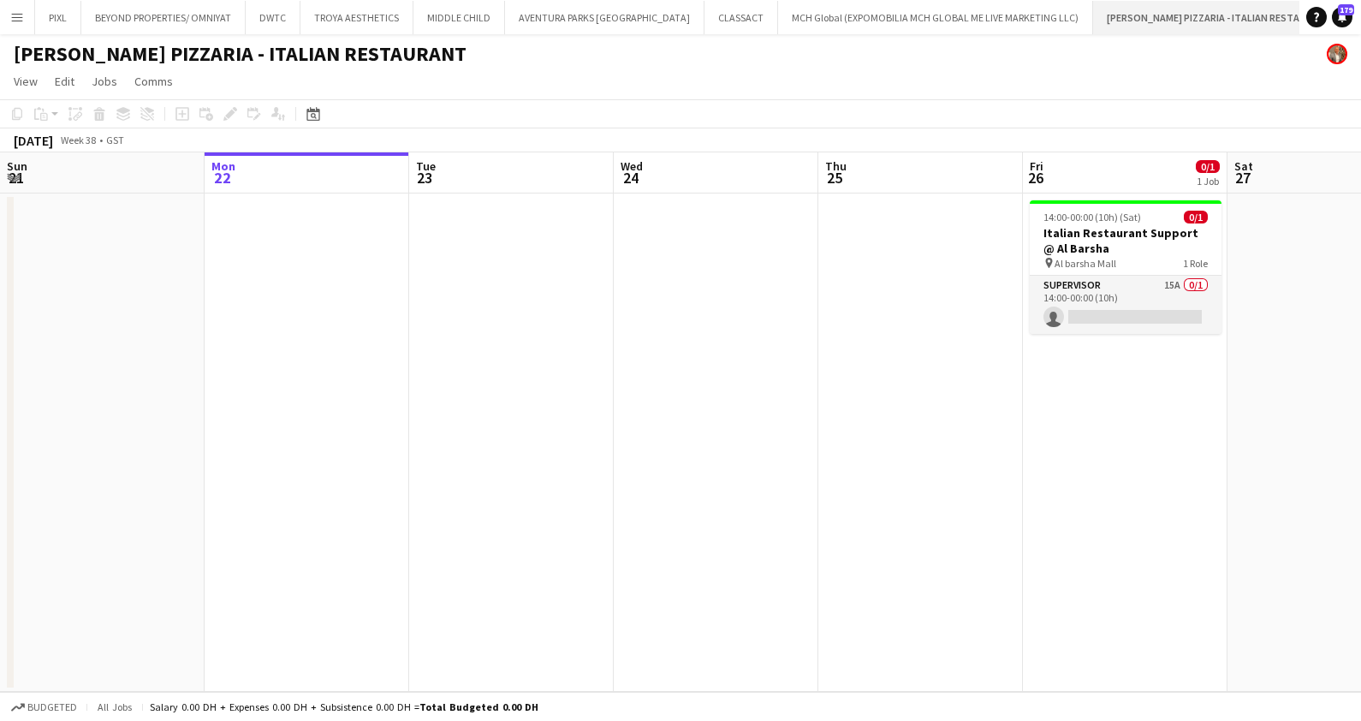
click at [1336, 6] on app-icon "Close" at bounding box center [1339, 7] width 7 height 7
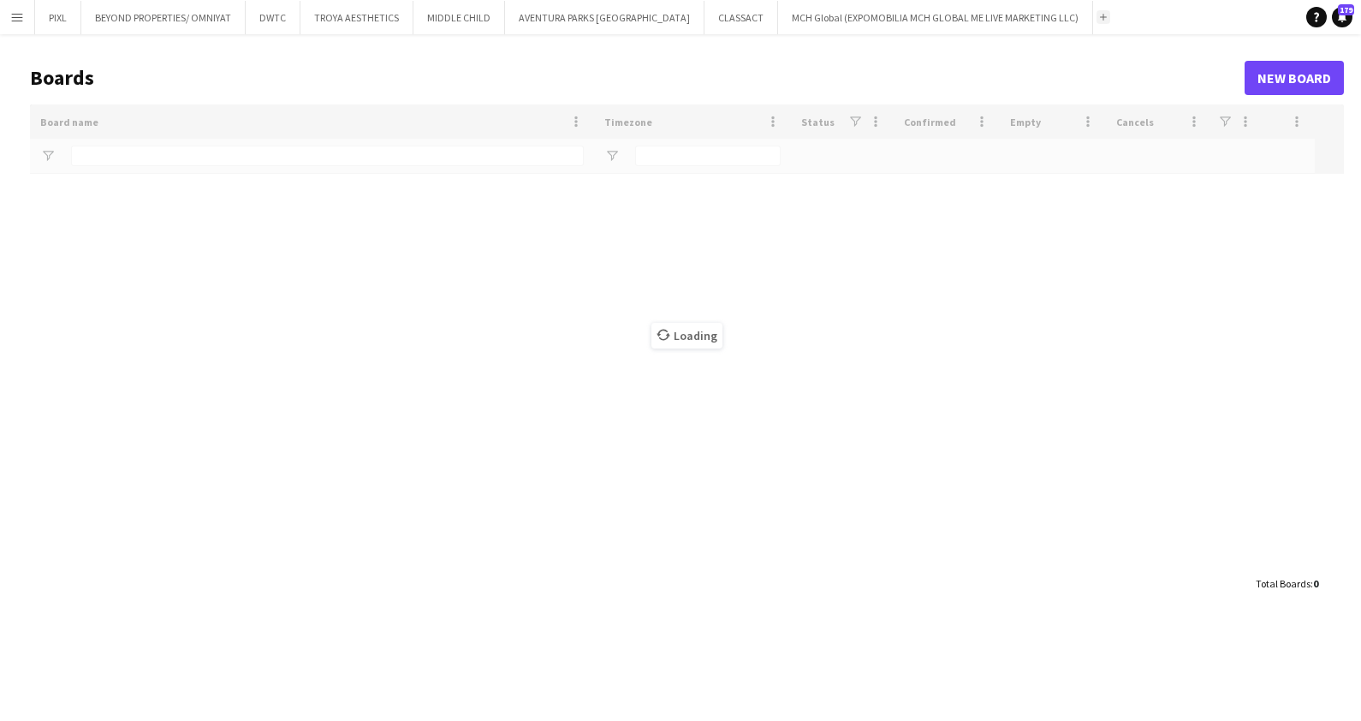
click at [1100, 15] on app-icon "Add" at bounding box center [1103, 17] width 7 height 7
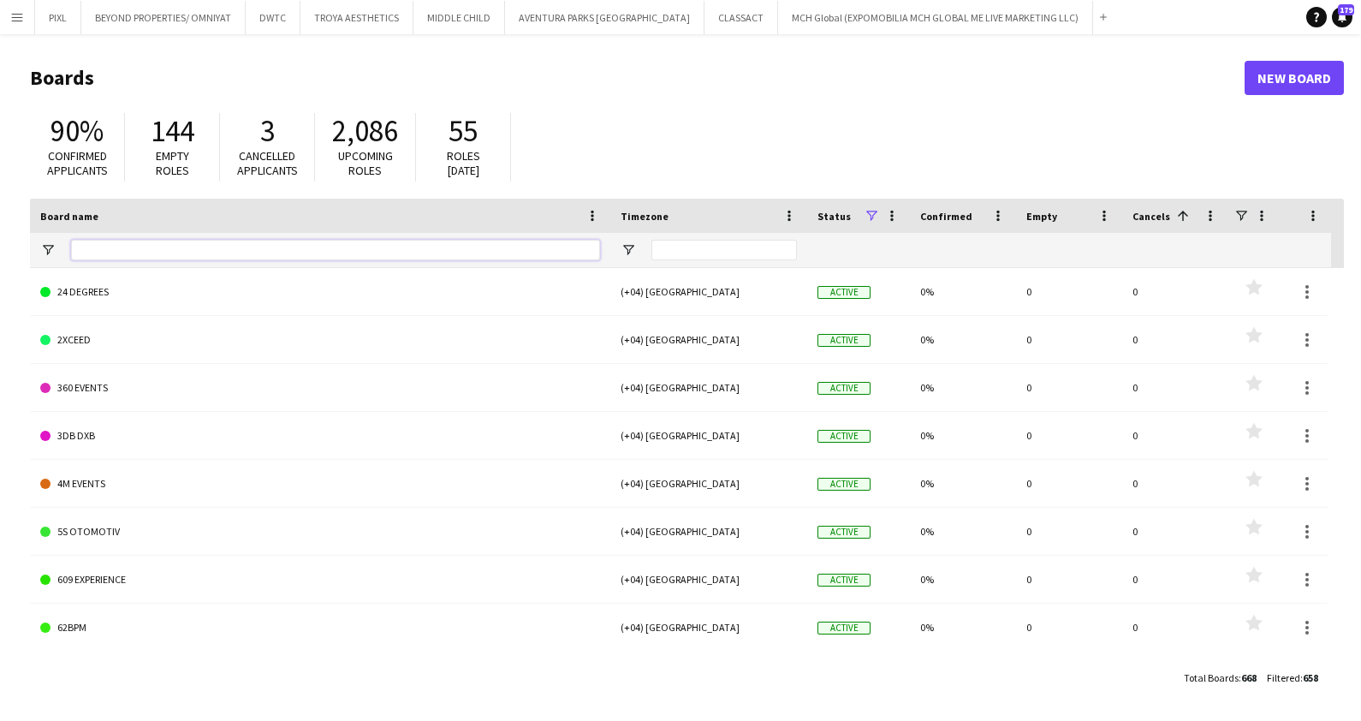
click at [145, 247] on input "Board name Filter Input" at bounding box center [335, 250] width 529 height 21
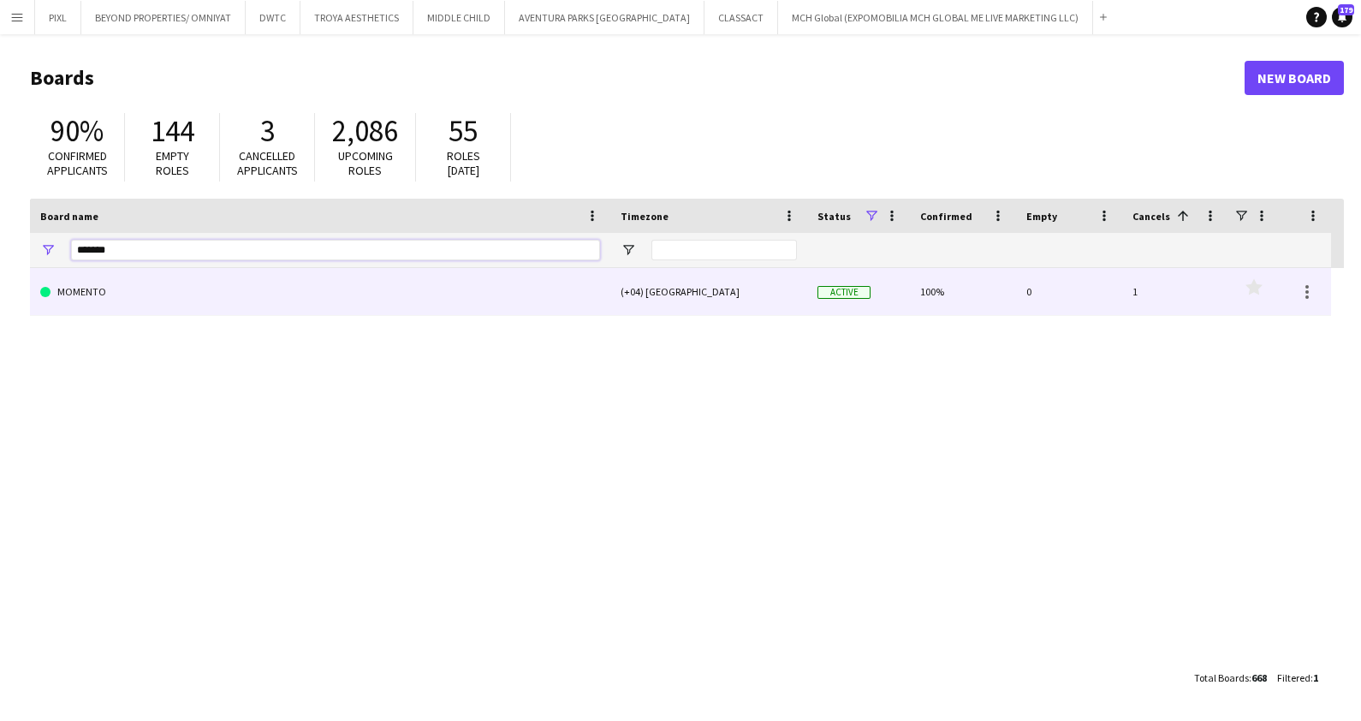
type input "*******"
click at [74, 275] on link "MOMENTO" at bounding box center [320, 292] width 560 height 48
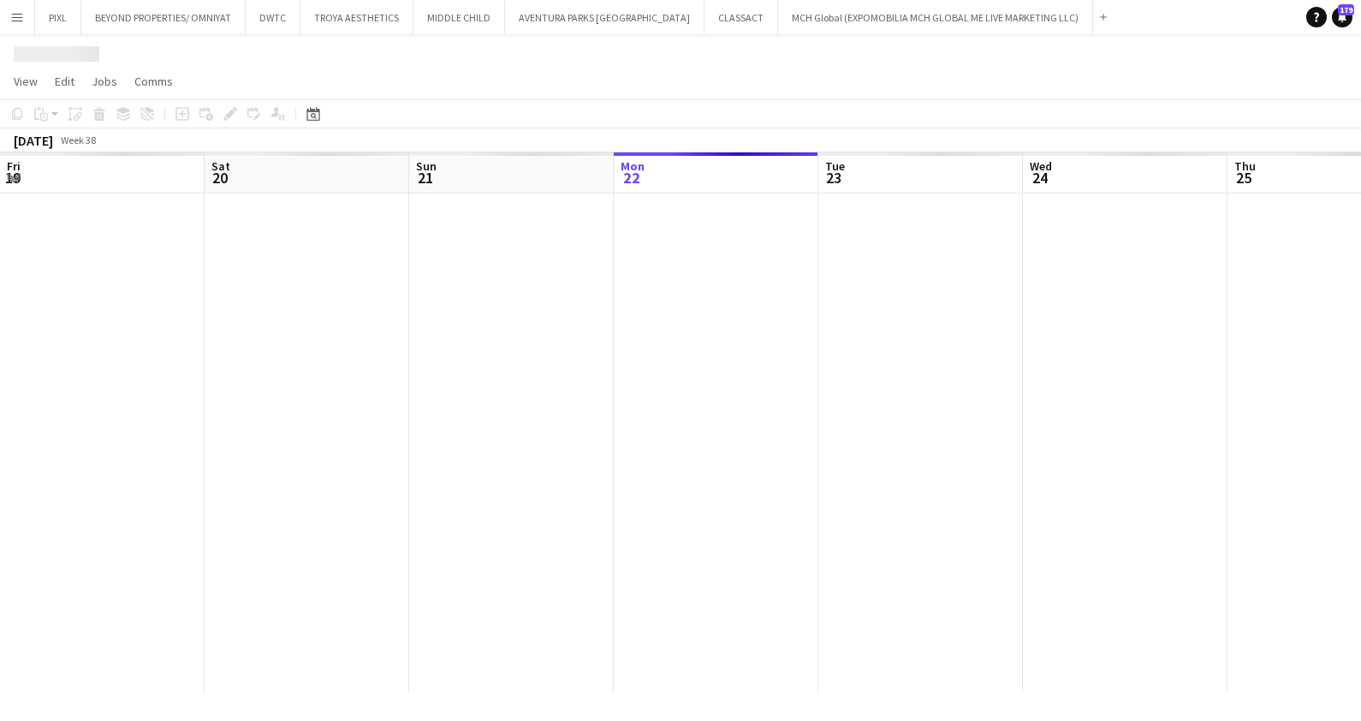
scroll to position [0, 409]
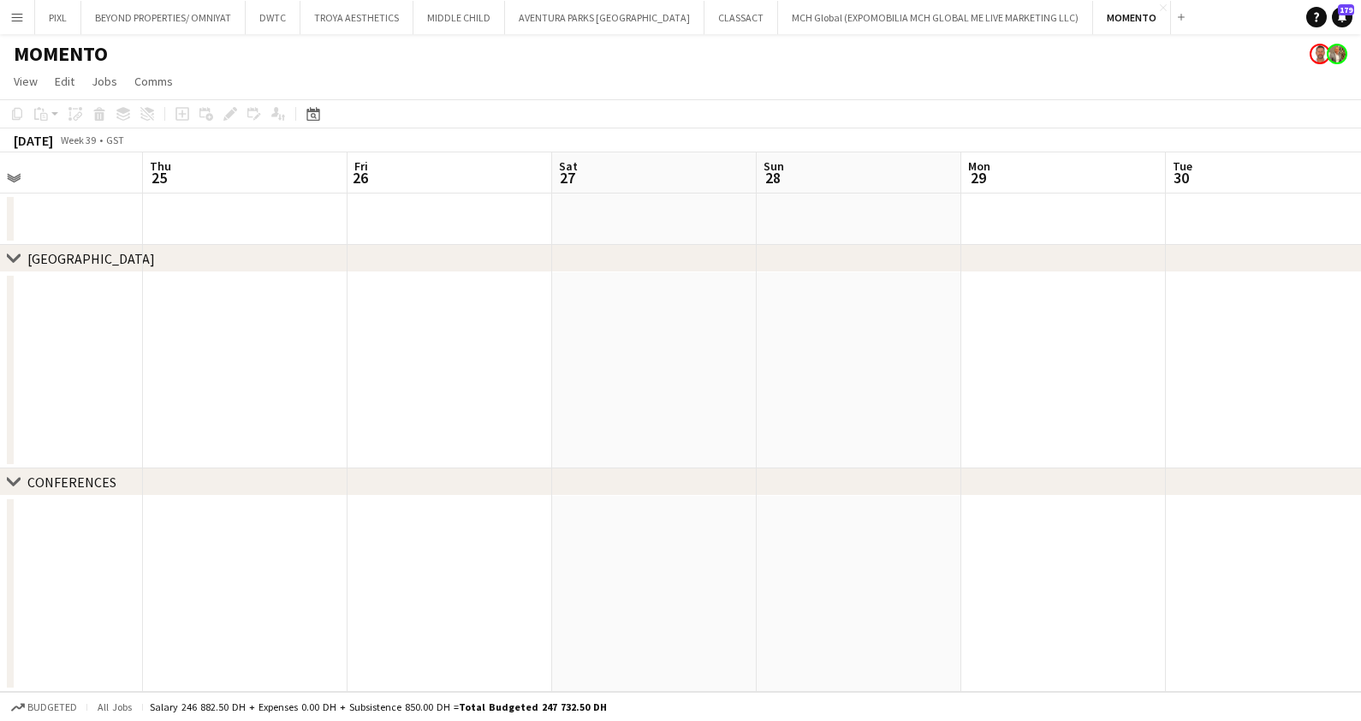
drag, startPoint x: 1224, startPoint y: 374, endPoint x: 720, endPoint y: 372, distance: 504.3
click at [112, 384] on app-calendar-viewport "Mon 22 Tue 23 Wed 24 Thu 25 Fri 26 Sat 27 Sun 28 Mon 29 Tue 30 Wed 1 Thu 2 Fri 3" at bounding box center [680, 421] width 1361 height 539
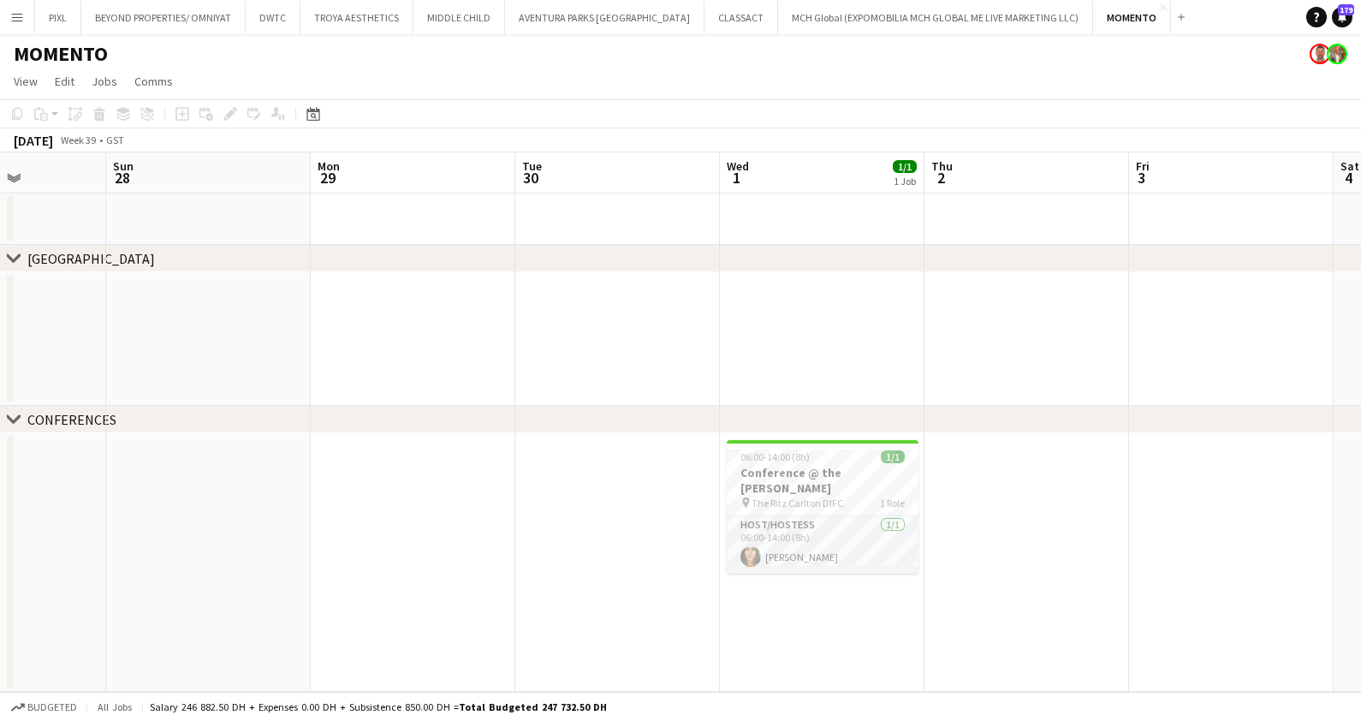
scroll to position [0, 738]
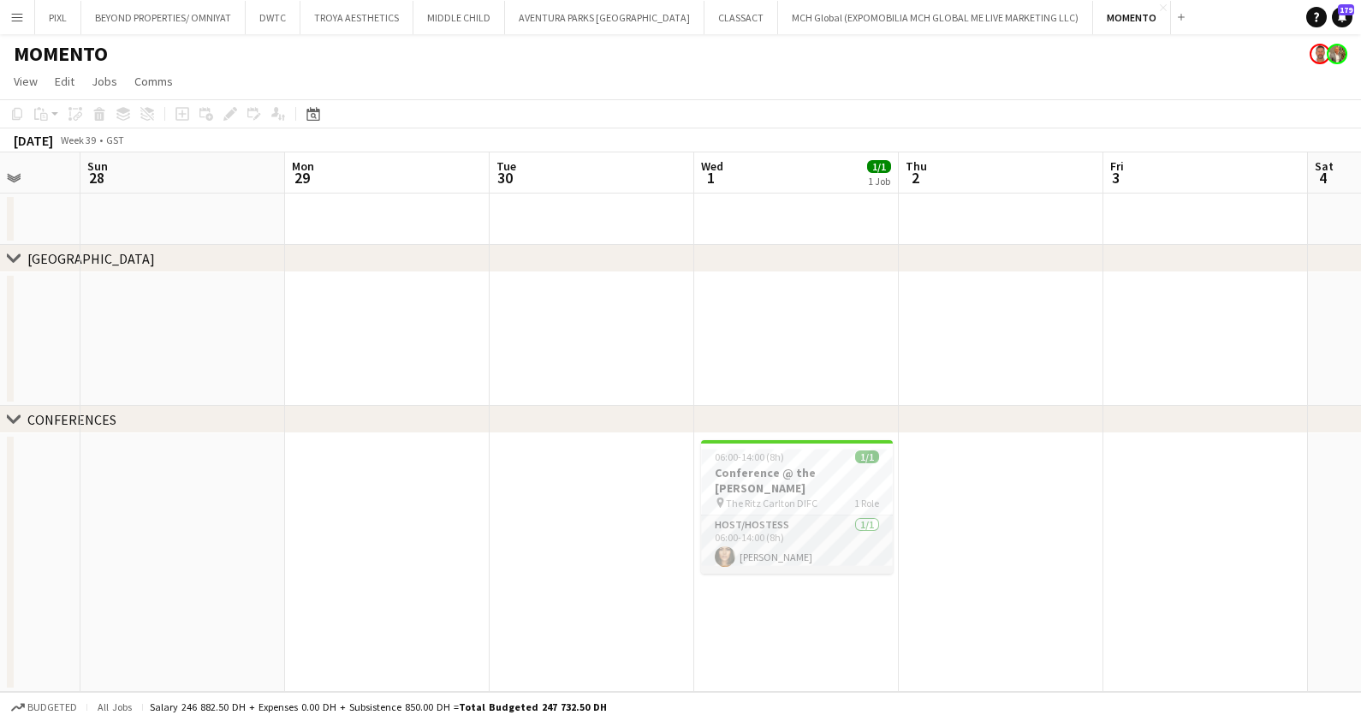
drag, startPoint x: 1081, startPoint y: 367, endPoint x: 841, endPoint y: 375, distance: 240.7
click at [841, 375] on app-calendar-viewport "Wed 24 Thu 25 Fri 26 Sat 27 Sun 28 Mon 29 Tue 30 Wed 1 1/1 1 Job Thu 2 Fri 3 Sa…" at bounding box center [680, 421] width 1361 height 539
